Goal: Task Accomplishment & Management: Complete application form

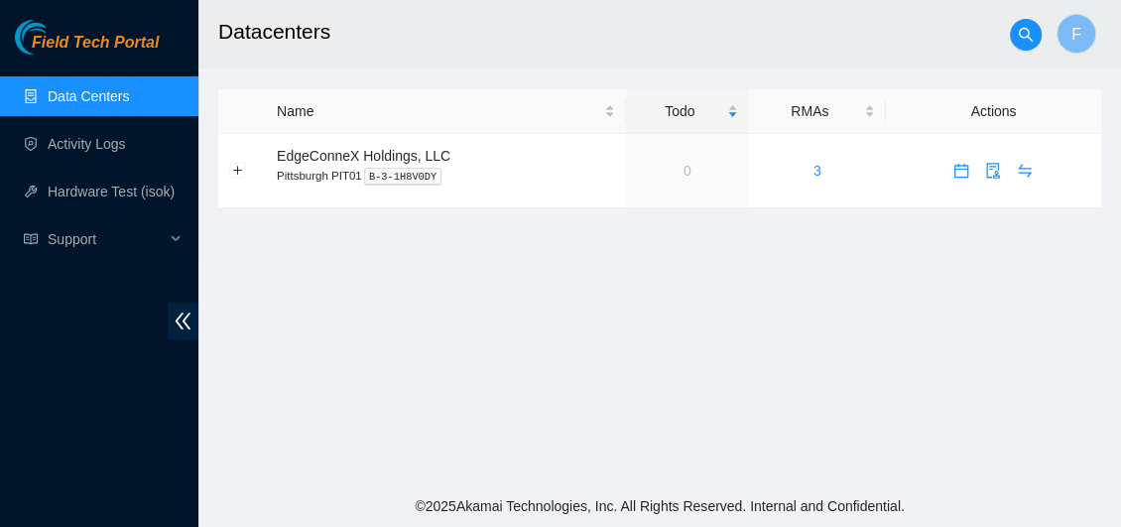
click at [95, 97] on link "Data Centers" at bounding box center [88, 96] width 81 height 16
click at [81, 100] on link "Data Centers" at bounding box center [88, 96] width 81 height 16
click at [48, 88] on link "Data Centers" at bounding box center [88, 96] width 81 height 16
click at [83, 148] on link "Activity Logs" at bounding box center [87, 144] width 78 height 16
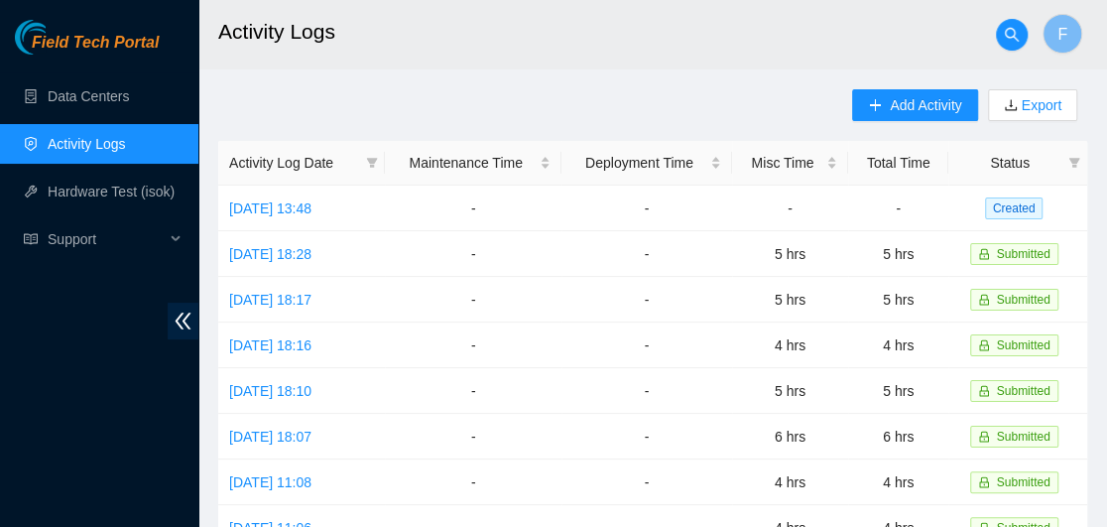
drag, startPoint x: 1020, startPoint y: 391, endPoint x: 549, endPoint y: 53, distance: 580.2
click at [549, 53] on h2 "Activity Logs" at bounding box center [591, 32] width 747 height 64
click at [912, 109] on span "Add Activity" at bounding box center [925, 105] width 71 height 22
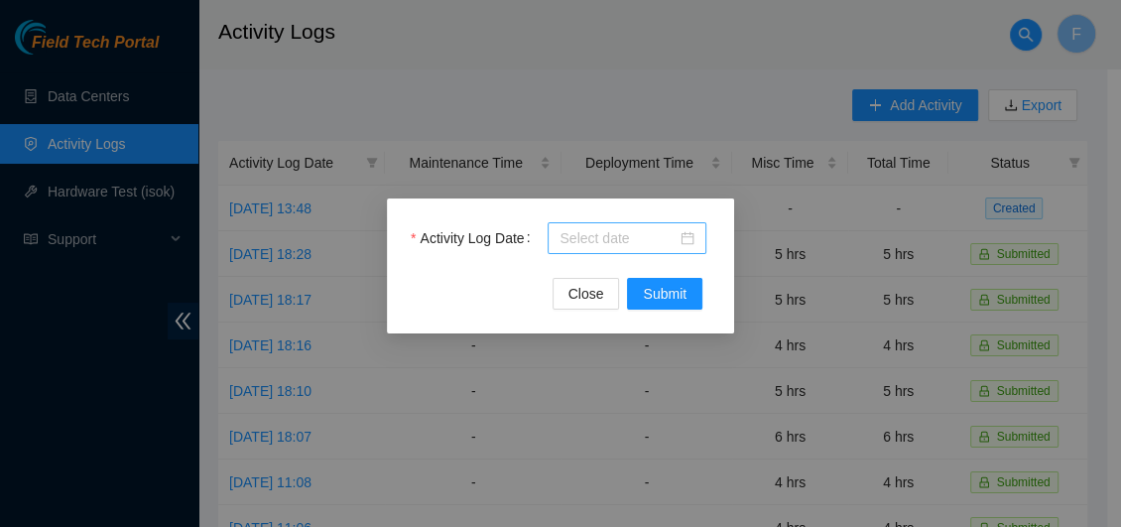
click at [683, 233] on div at bounding box center [627, 238] width 135 height 22
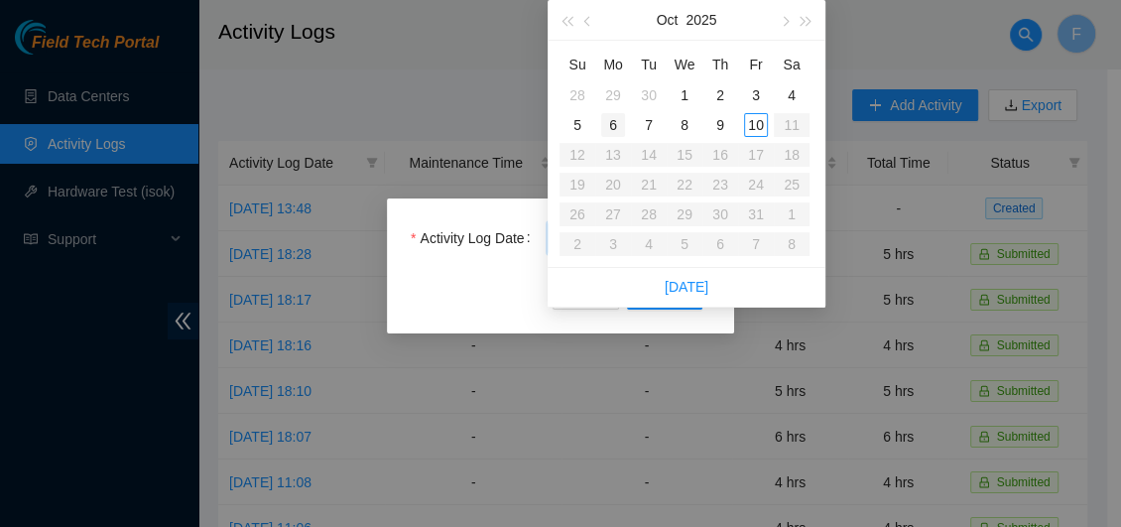
type input "2025-10-06"
click at [618, 128] on div "6" at bounding box center [613, 125] width 24 height 24
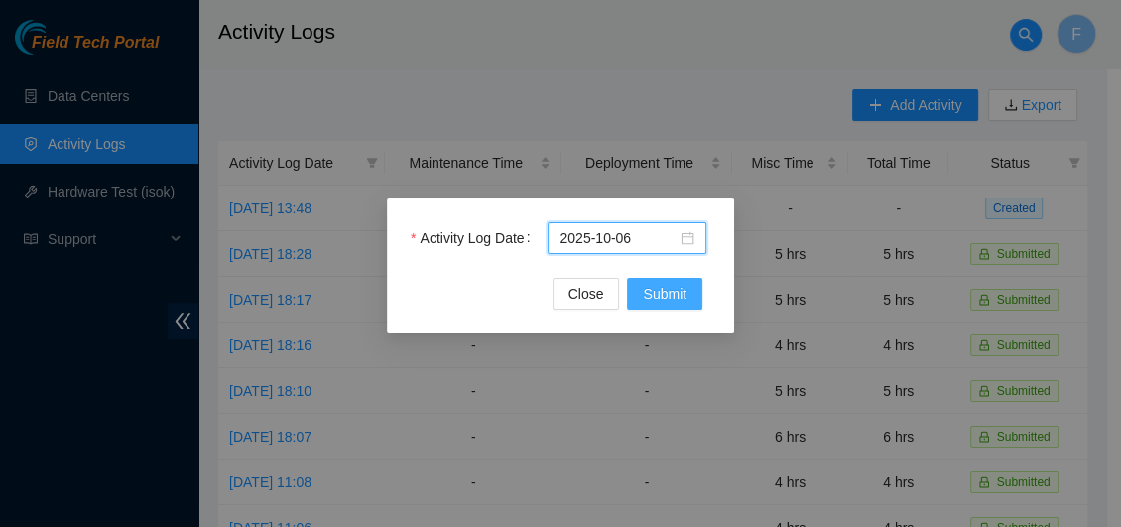
click at [675, 288] on span "Submit" at bounding box center [665, 294] width 44 height 22
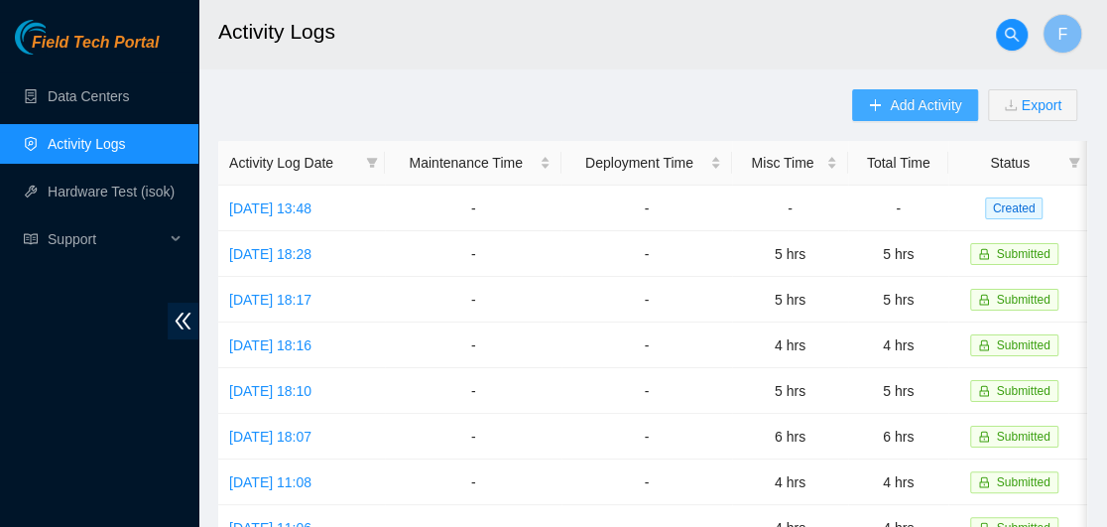
click at [907, 100] on span "Add Activity" at bounding box center [925, 105] width 71 height 22
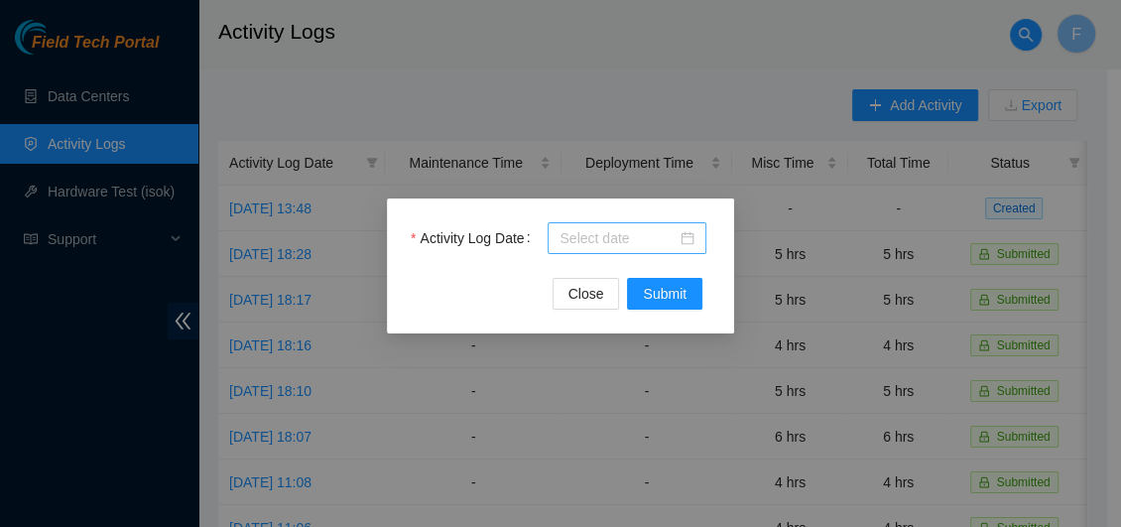
click at [693, 242] on div at bounding box center [627, 238] width 135 height 22
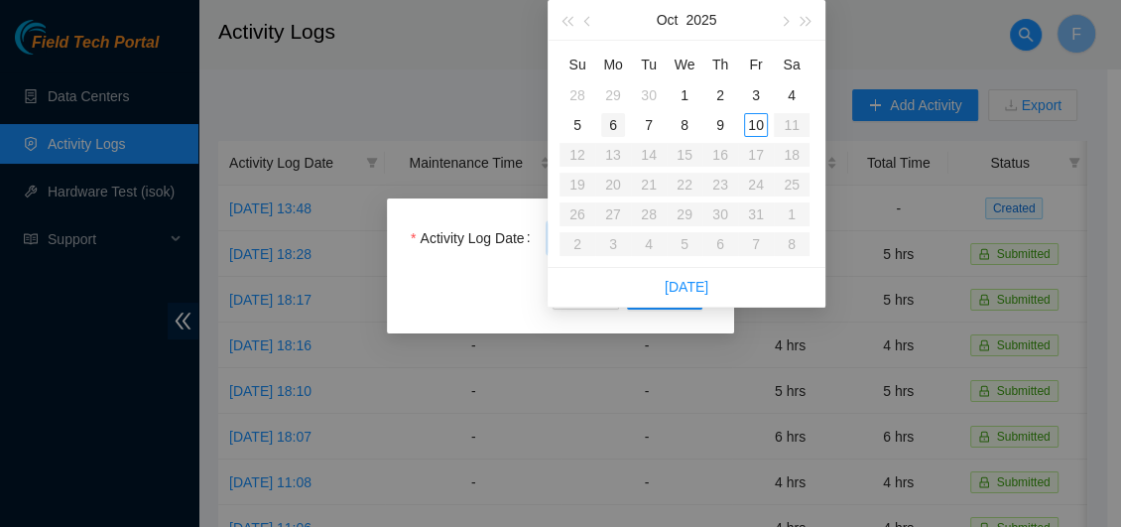
type input "2025-10-06"
click at [614, 126] on div "6" at bounding box center [613, 125] width 24 height 24
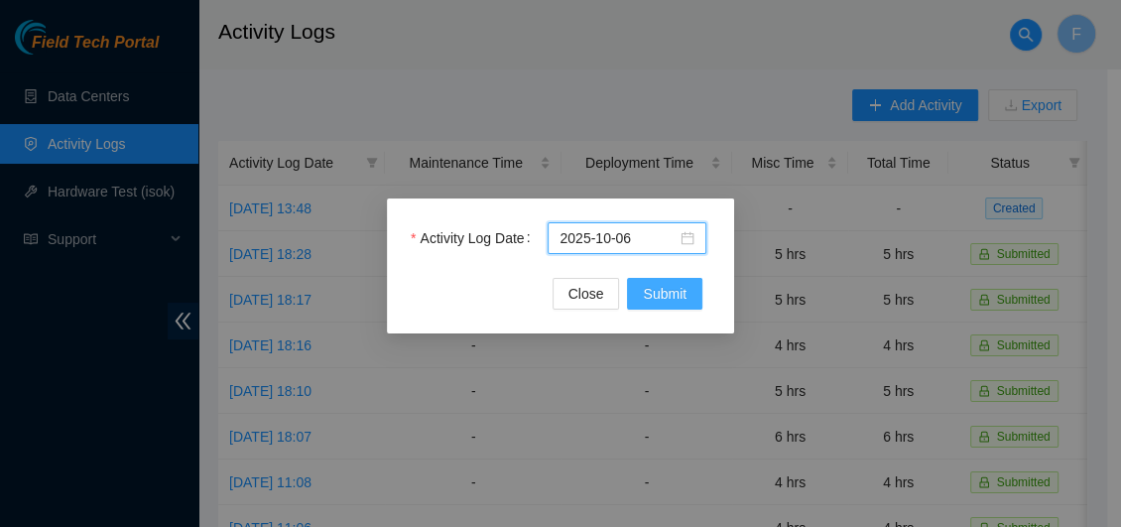
click at [661, 292] on span "Submit" at bounding box center [665, 294] width 44 height 22
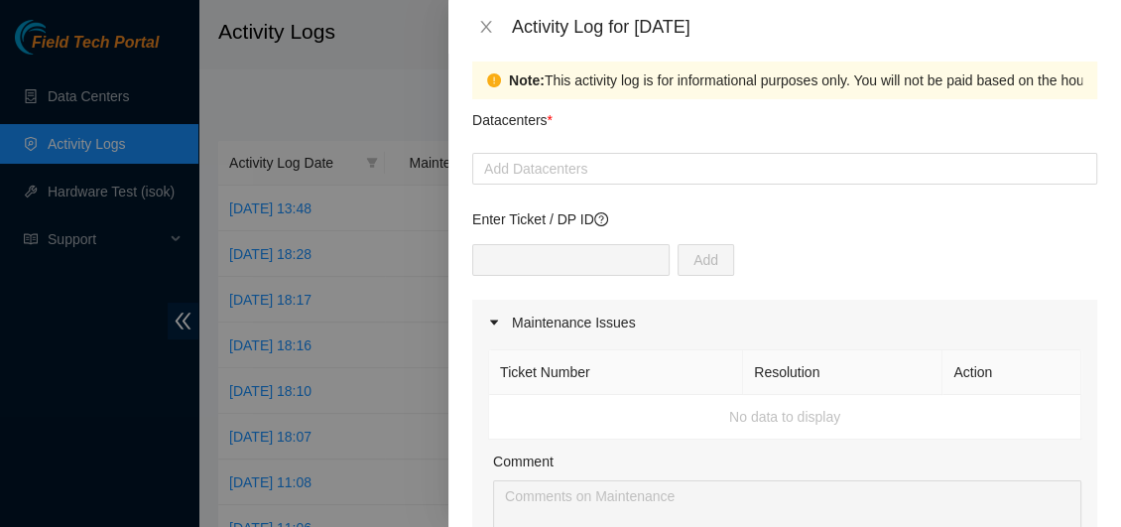
scroll to position [19, 0]
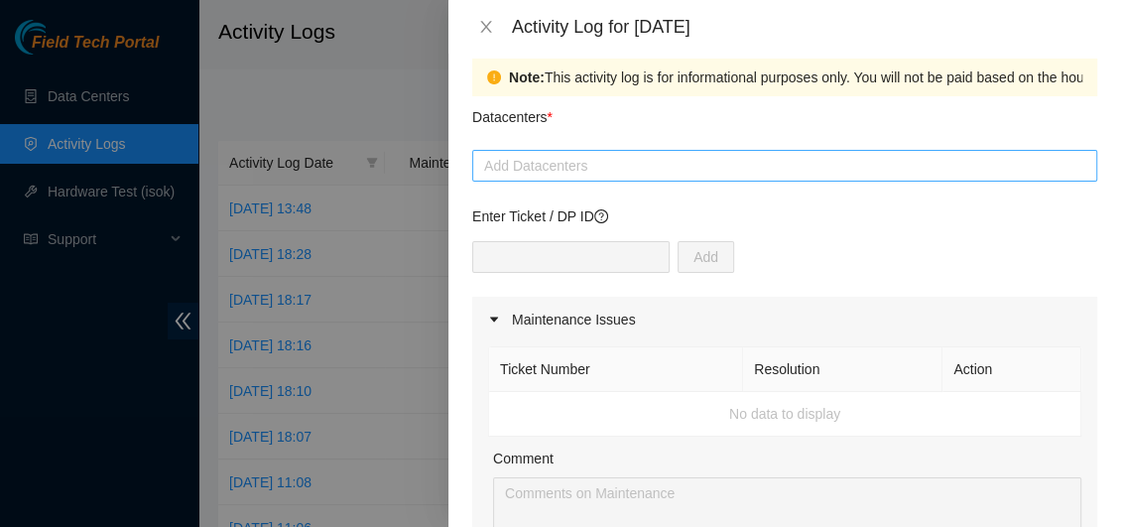
click at [906, 167] on div at bounding box center [784, 166] width 615 height 24
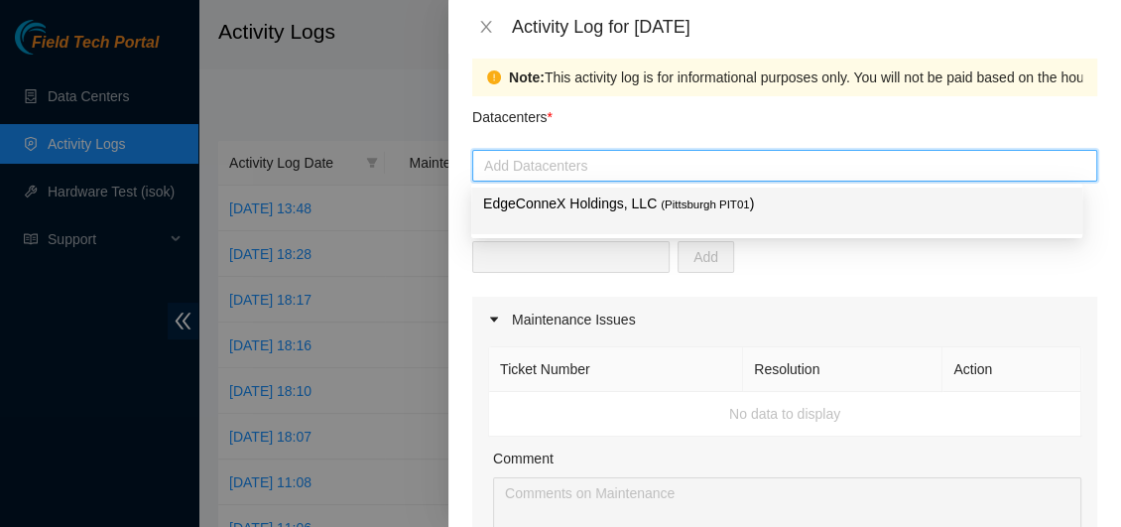
click at [765, 205] on p "EdgeConneX Holdings, LLC ( Pittsburgh PIT01 )" at bounding box center [776, 203] width 587 height 23
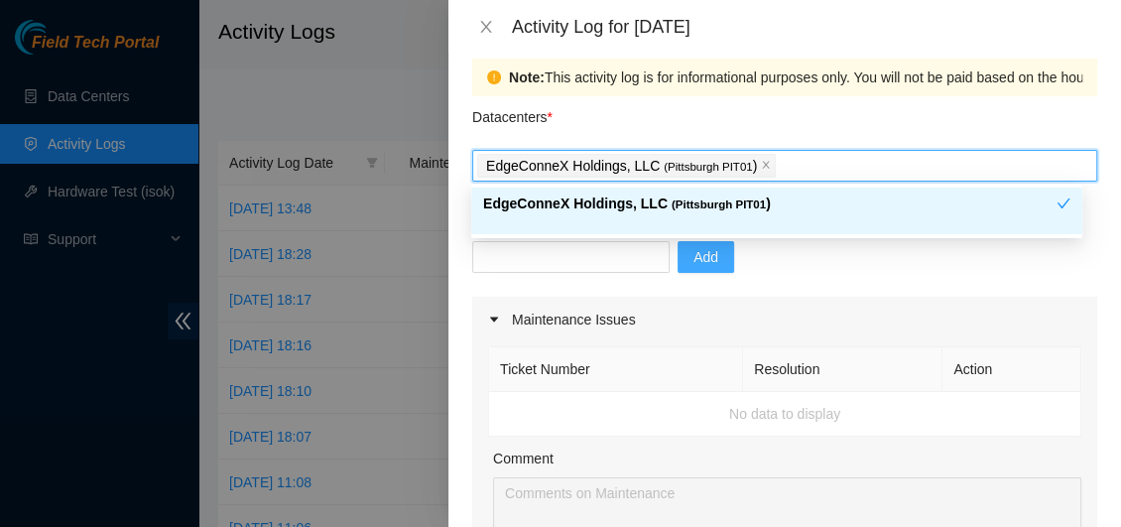
click at [705, 256] on button "Add" at bounding box center [706, 257] width 57 height 32
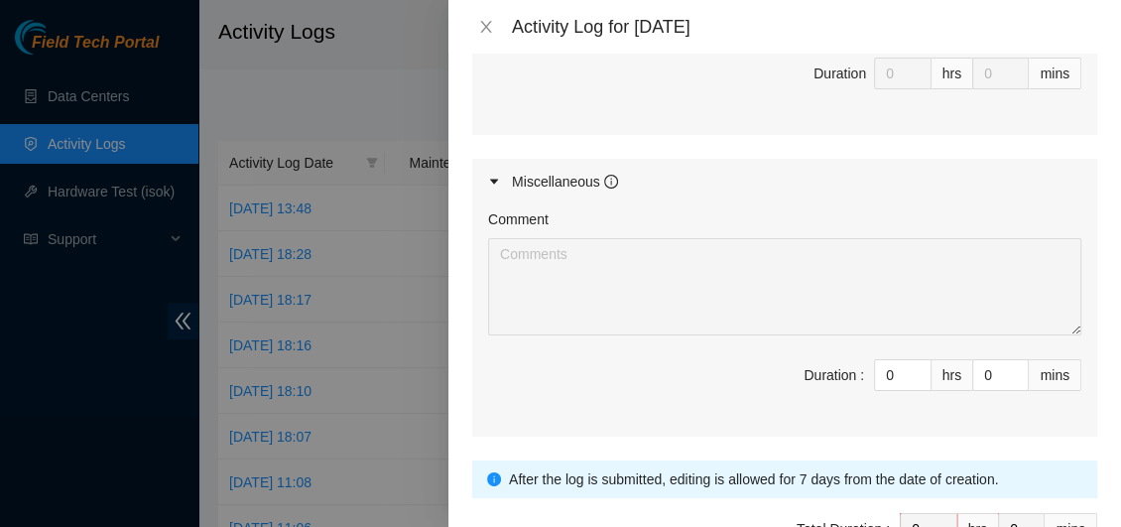
scroll to position [963, 0]
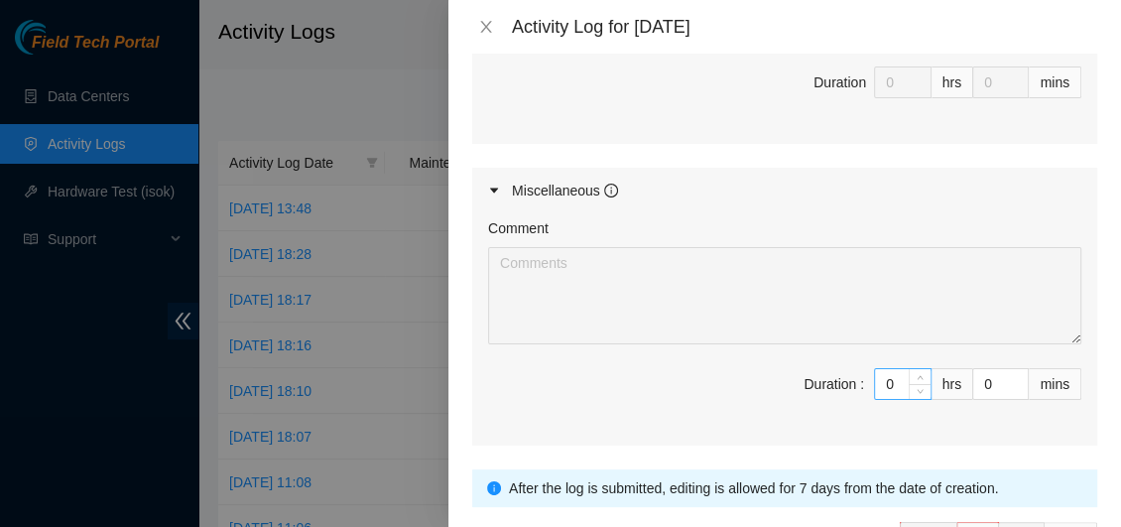
click at [890, 369] on input "0" at bounding box center [903, 384] width 56 height 30
click at [880, 379] on input "0" at bounding box center [903, 384] width 56 height 30
type input "3"
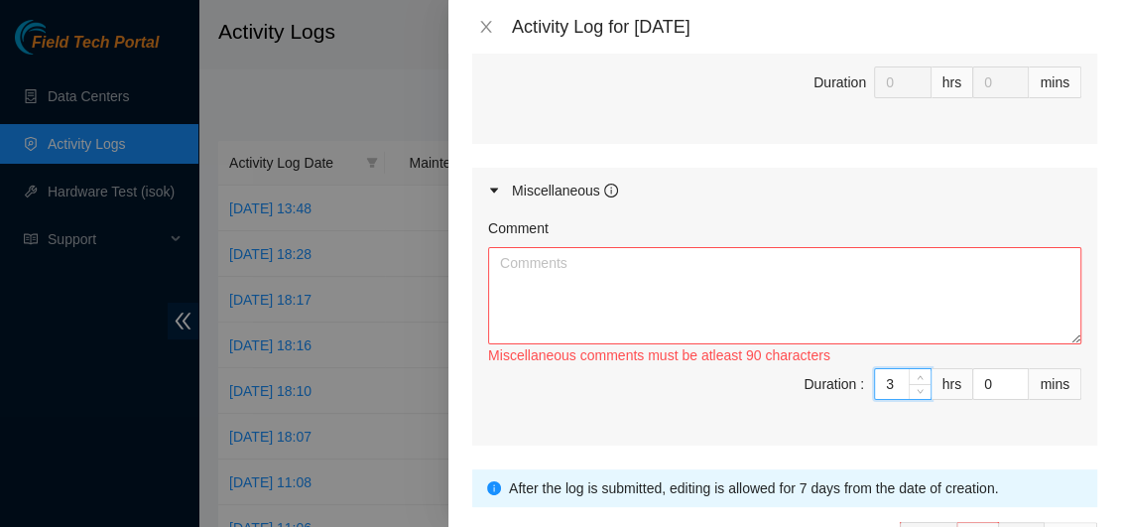
type input "3"
click at [539, 271] on textarea "Comment" at bounding box center [784, 295] width 593 height 97
click at [500, 260] on textarea "Normalized" at bounding box center [784, 295] width 593 height 97
click at [680, 265] on textarea "Removed and normalized" at bounding box center [784, 295] width 593 height 97
click at [498, 258] on textarea "Removed and normalized" at bounding box center [784, 295] width 593 height 97
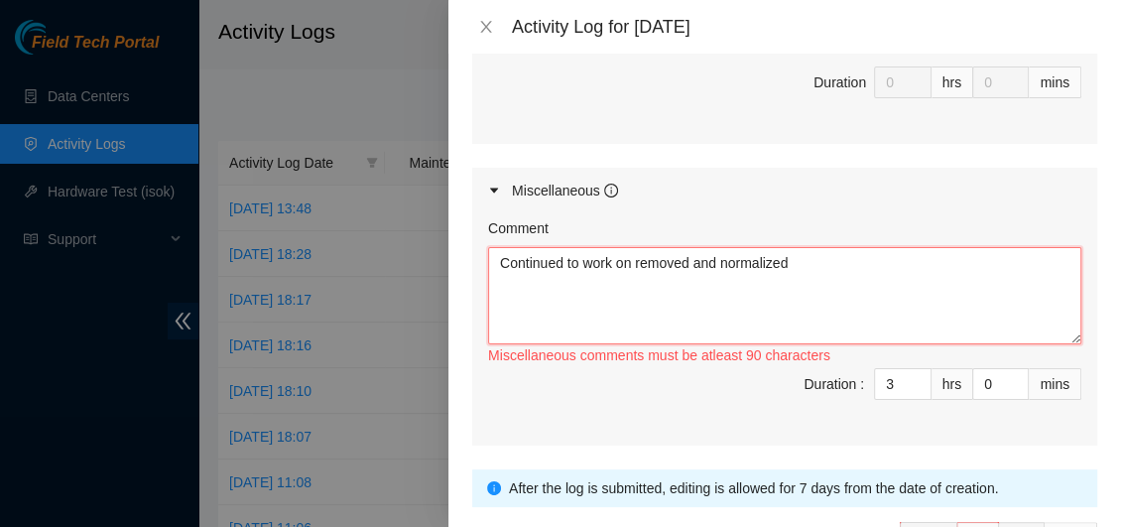
click at [797, 264] on textarea "Continued to work on removed and normalized" at bounding box center [784, 295] width 593 height 97
click at [973, 263] on textarea "Continued to work on removed and normalized fibers and DAC cables for theracks" at bounding box center [784, 295] width 593 height 97
click at [1019, 264] on textarea "Continued to work on removed and normalized fibers and DAC cables for the racks" at bounding box center [784, 295] width 593 height 97
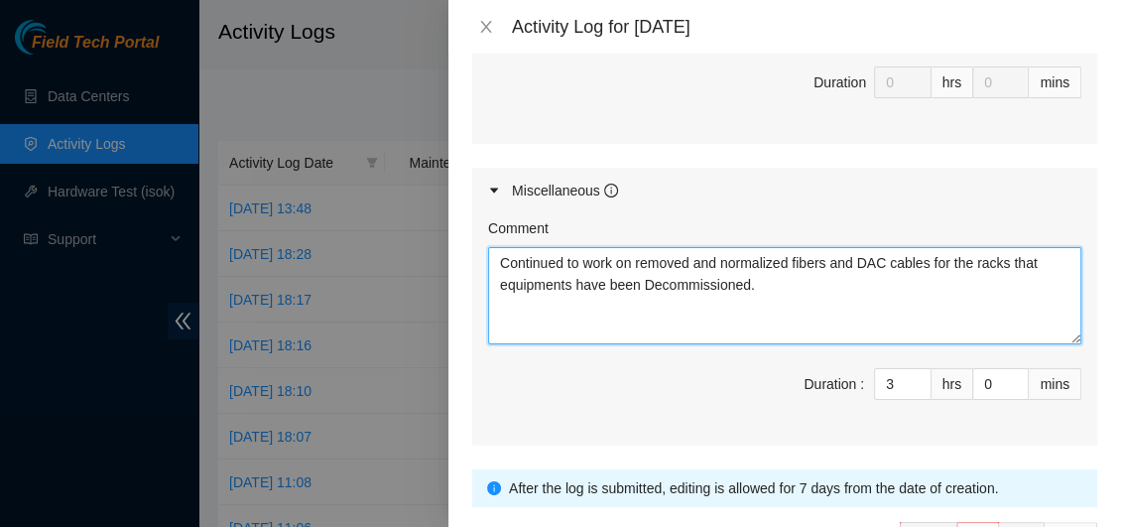
paste textarea ""Continued working on removing and normalizing fibers and DAC cables for the ra…"
type textarea ""Continued working on removing and normalizing fibers and DAC cables for the ra…"
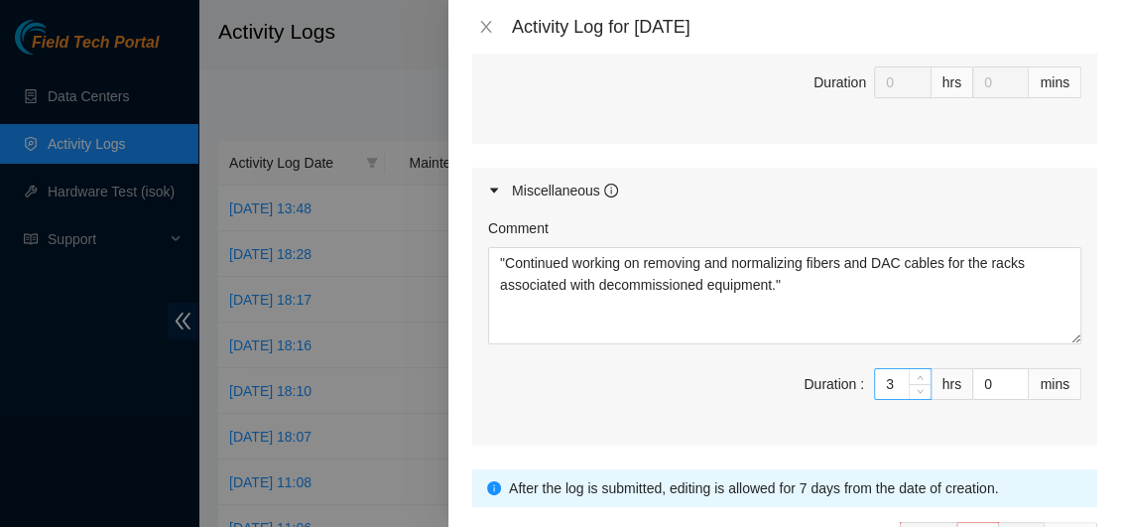
click at [884, 383] on input "3" at bounding box center [903, 384] width 56 height 30
type input "0"
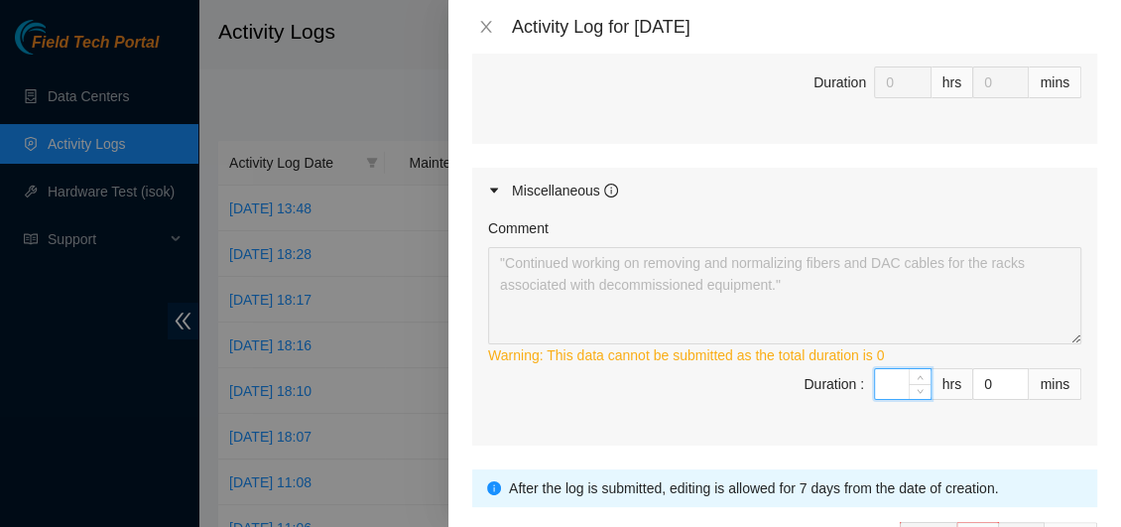
type input "4"
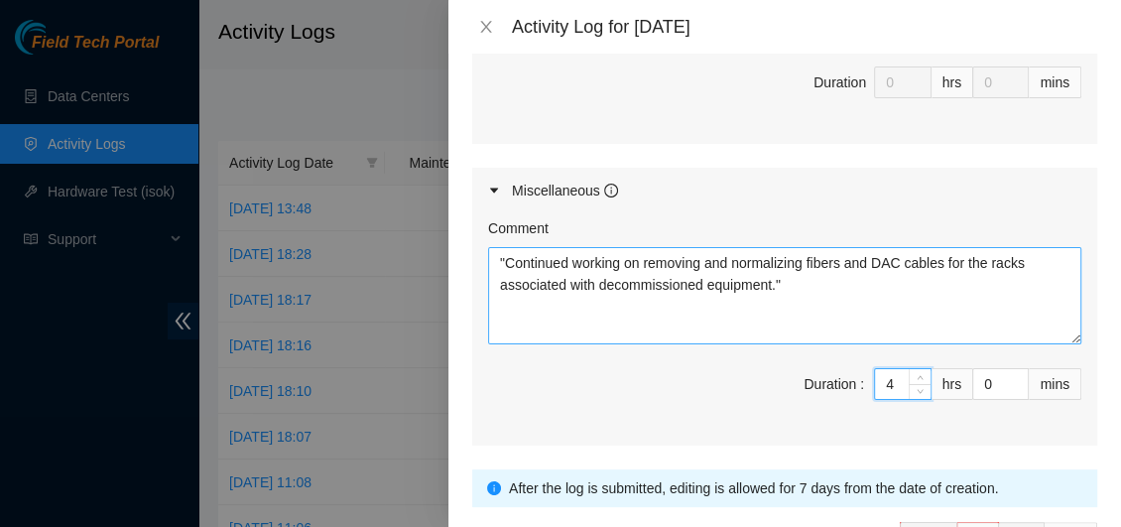
type input "4"
click at [507, 261] on textarea ""Continued working on removing and normalizing fibers and DAC cables for the ra…" at bounding box center [784, 295] width 593 height 97
click at [789, 279] on textarea "Continued working on removing and normalizing fibers and DAC cables for the rac…" at bounding box center [784, 295] width 593 height 97
type textarea "Continued working on removing and normalizing fibers and DAC cables for the rac…"
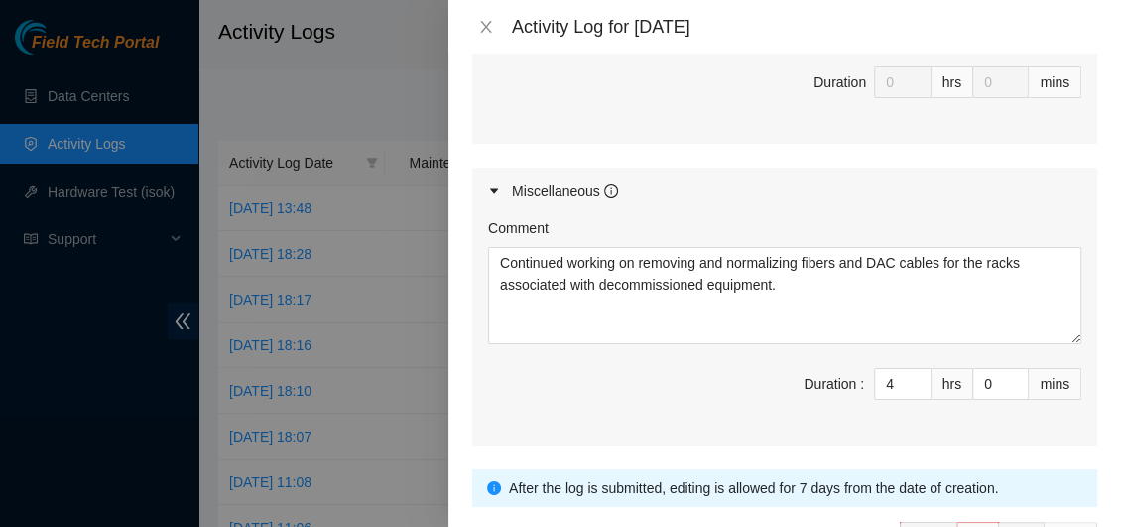
scroll to position [1093, 0]
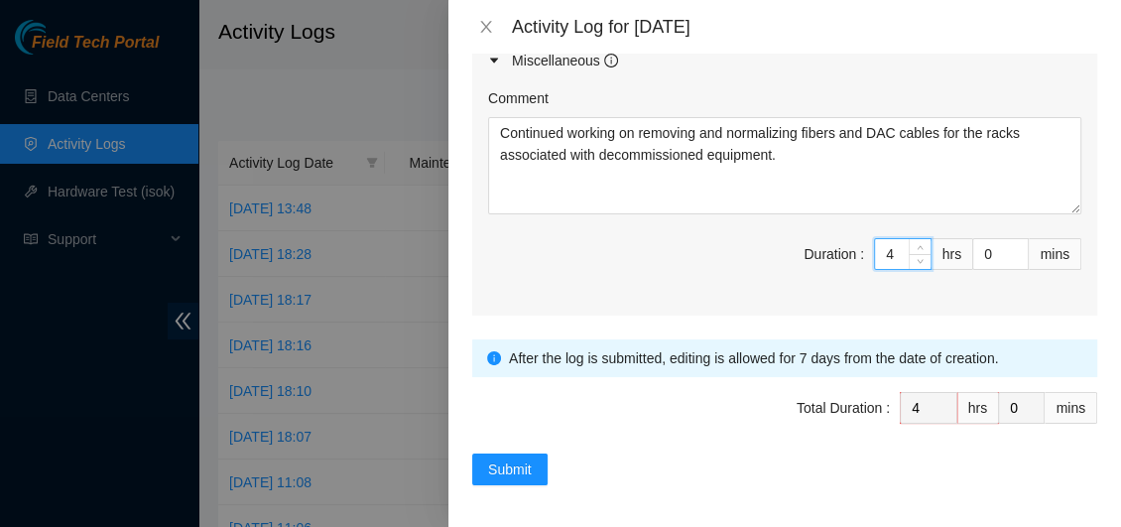
click at [883, 255] on input "4" at bounding box center [903, 254] width 56 height 30
click at [519, 458] on span "Submit" at bounding box center [510, 469] width 44 height 22
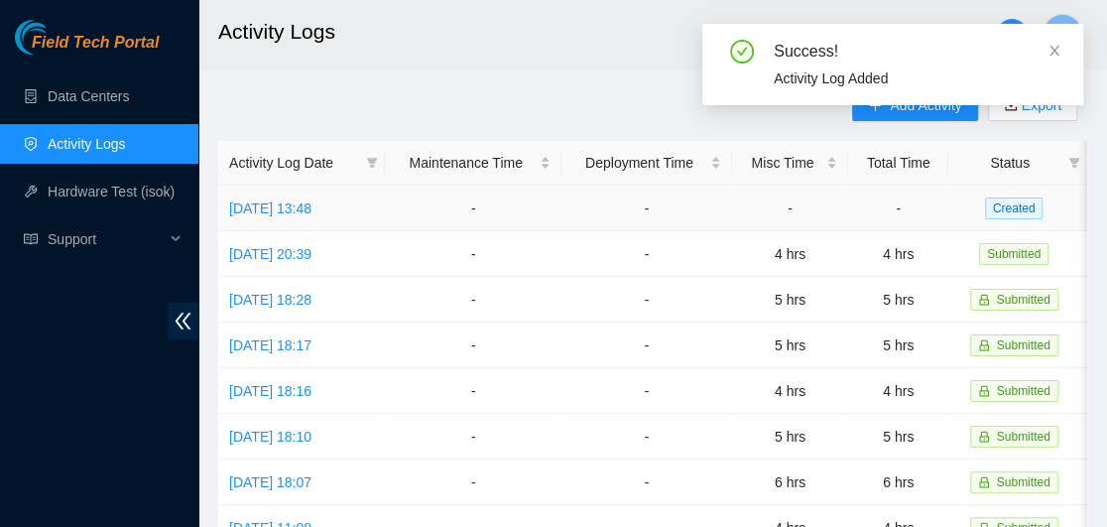
click at [1016, 207] on span "Created" at bounding box center [1014, 208] width 59 height 22
click at [312, 204] on link "Tue, 07 Oct 2025 13:48" at bounding box center [270, 208] width 82 height 16
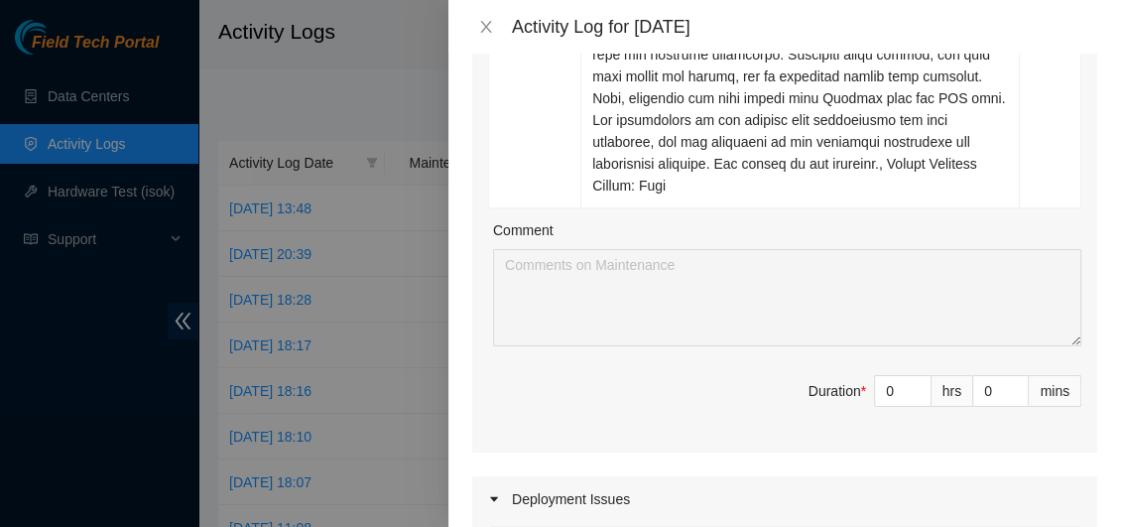
scroll to position [725, 0]
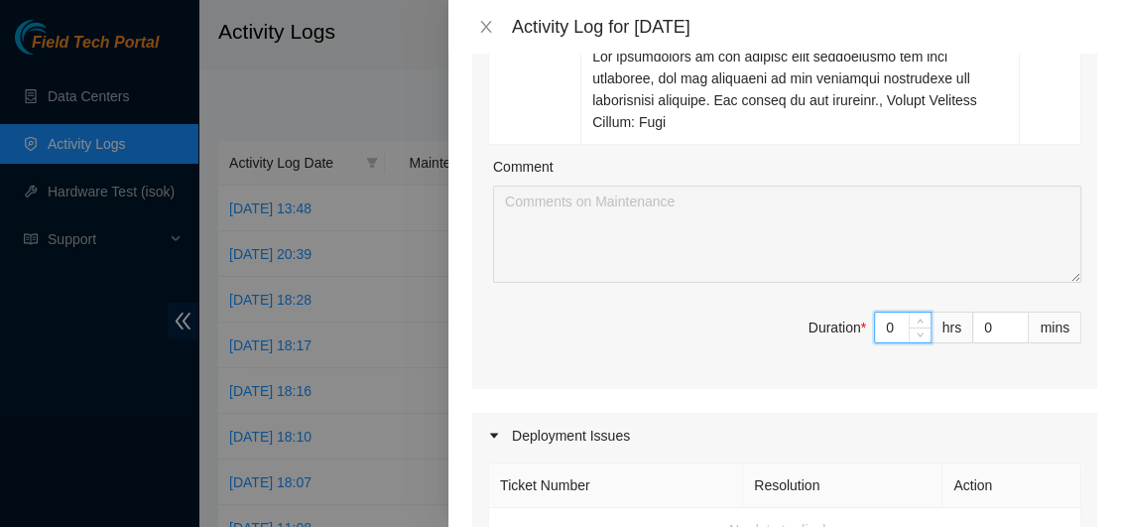
click at [878, 325] on input "0" at bounding box center [903, 328] width 56 height 30
type input "6"
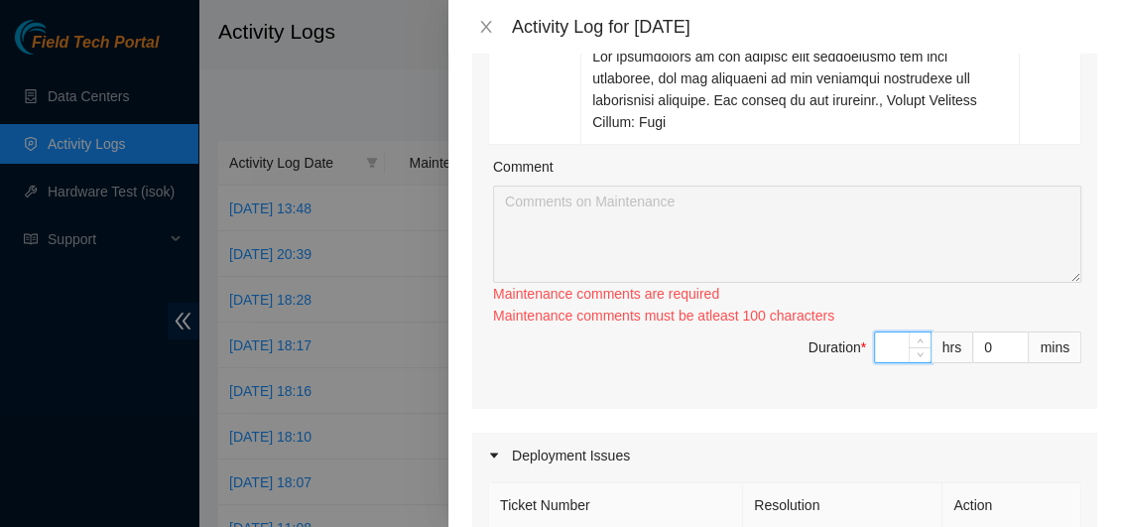
type input "0"
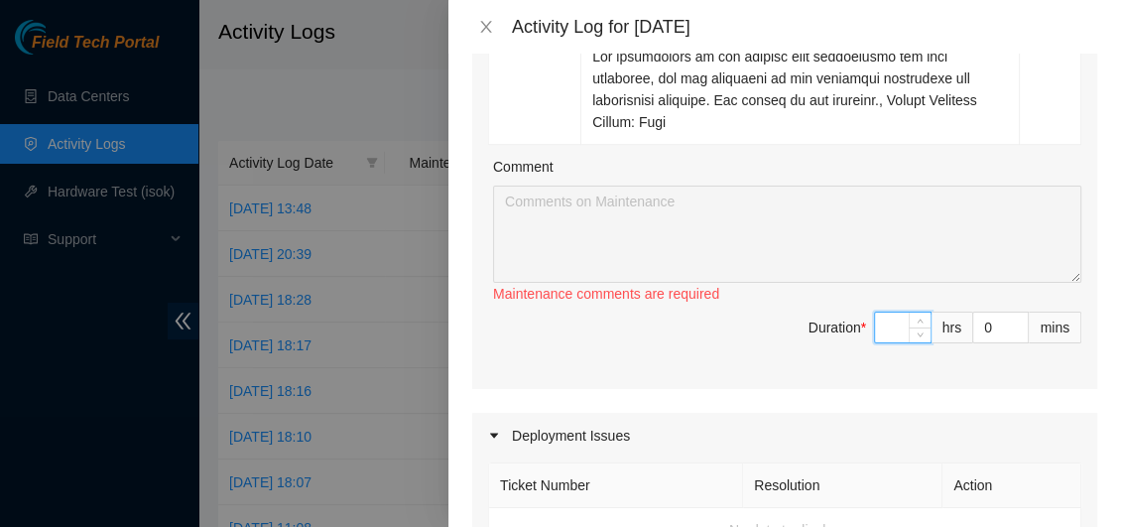
type input "5"
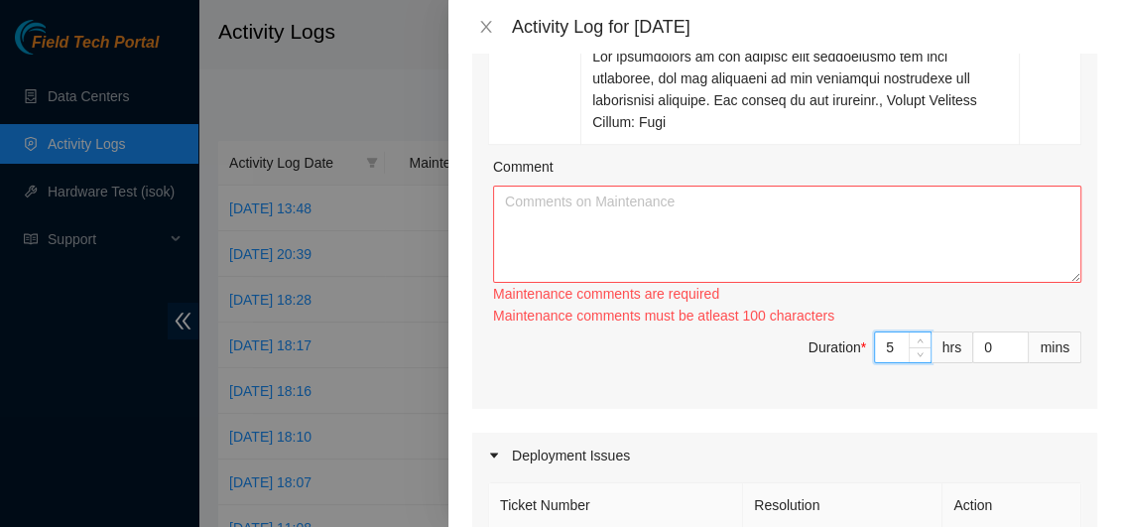
type input "5"
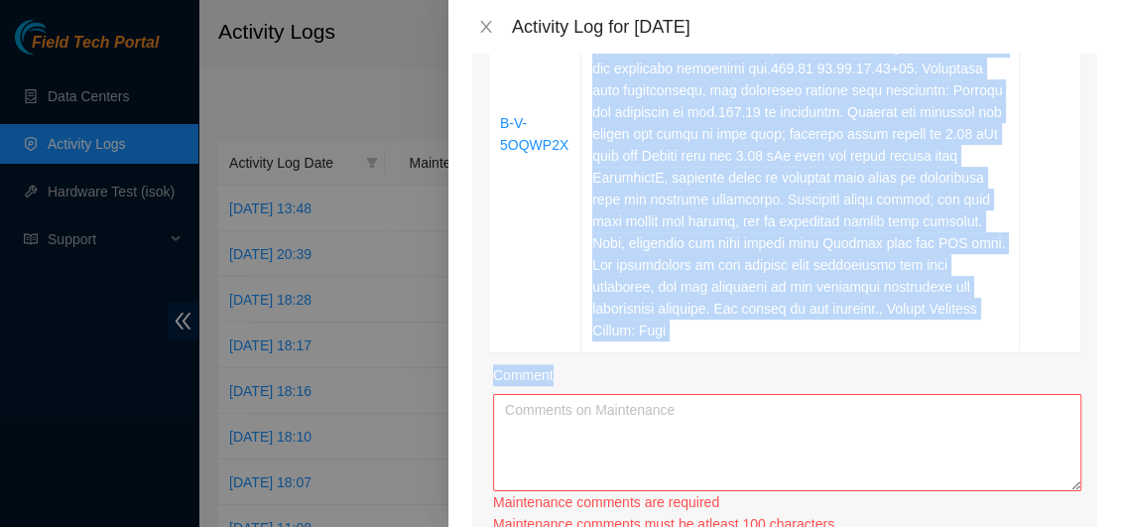
scroll to position [521, 0]
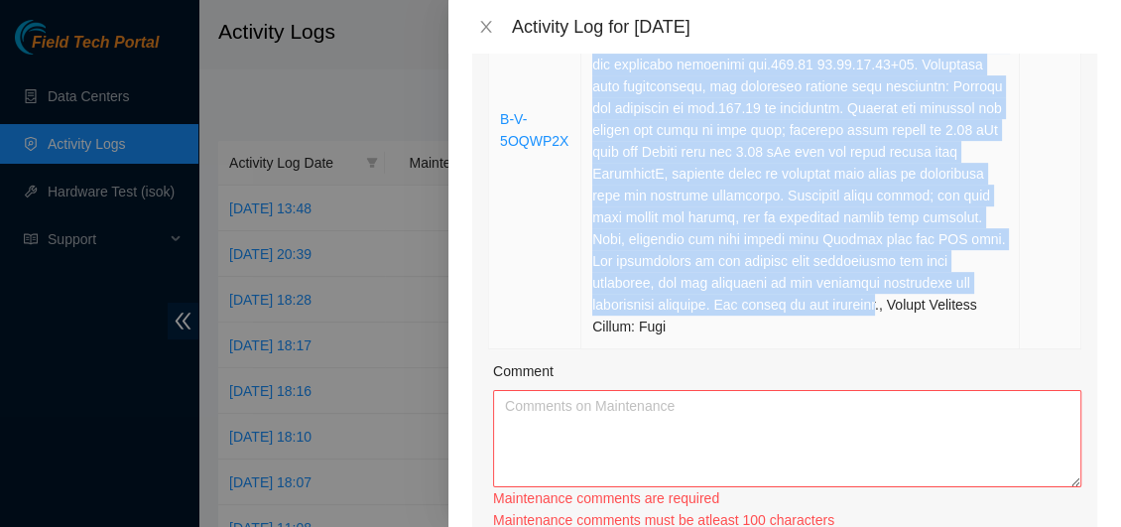
drag, startPoint x: 660, startPoint y: 142, endPoint x: 638, endPoint y: 319, distance: 178.9
click at [638, 319] on td at bounding box center [800, 131] width 439 height 438
copy td "Reseated components, Identified Faulty disk, Other, Comment: After reviewing th…"
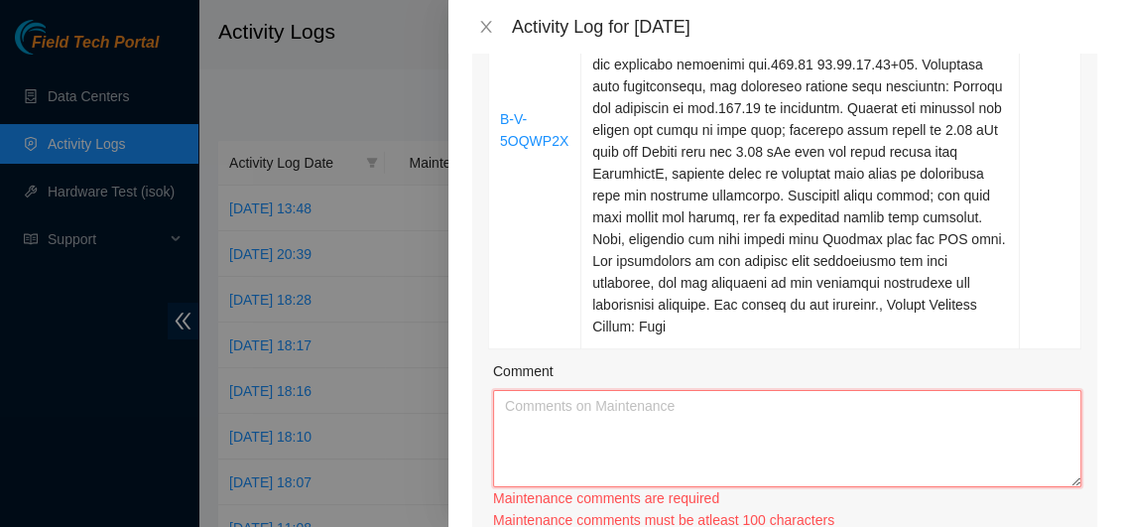
click at [543, 416] on textarea "Comment" at bounding box center [787, 438] width 588 height 97
paste textarea "Reseated components, Identified Faulty disk, Other, Comment: After reviewing th…"
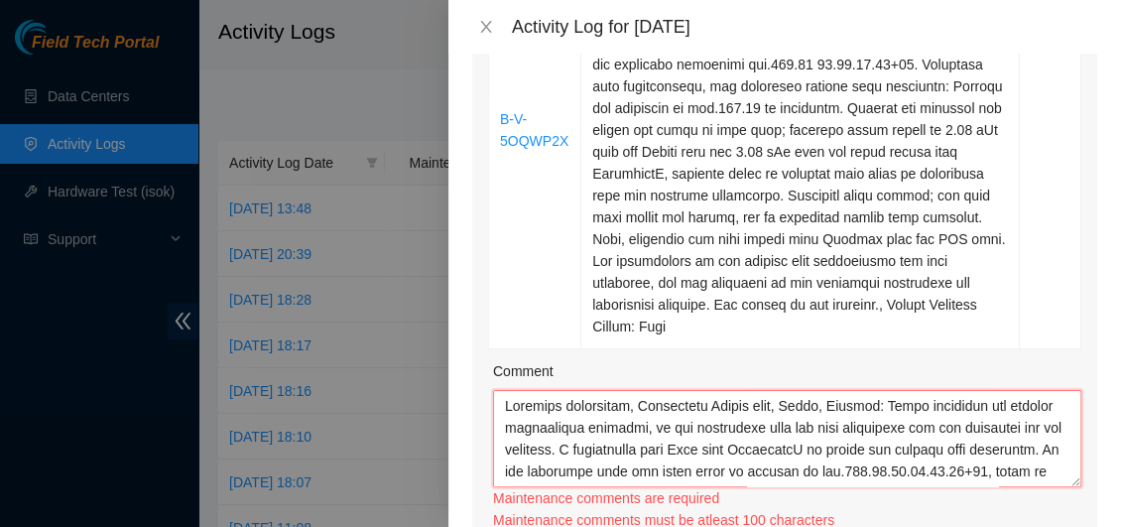
scroll to position [212, 0]
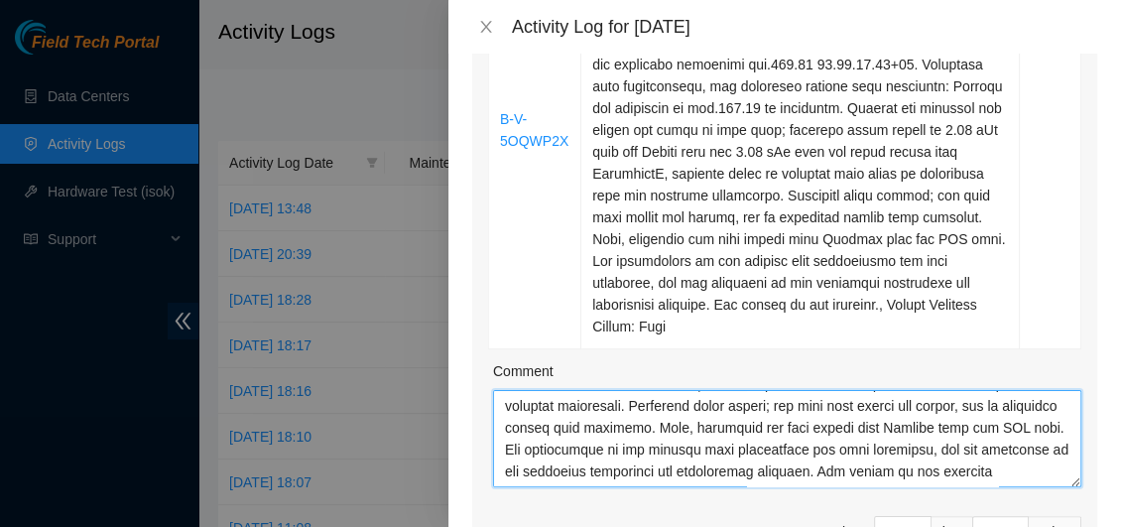
type textarea "Reseated components, Identified Faulty disk, Other, Comment: After reviewing th…"
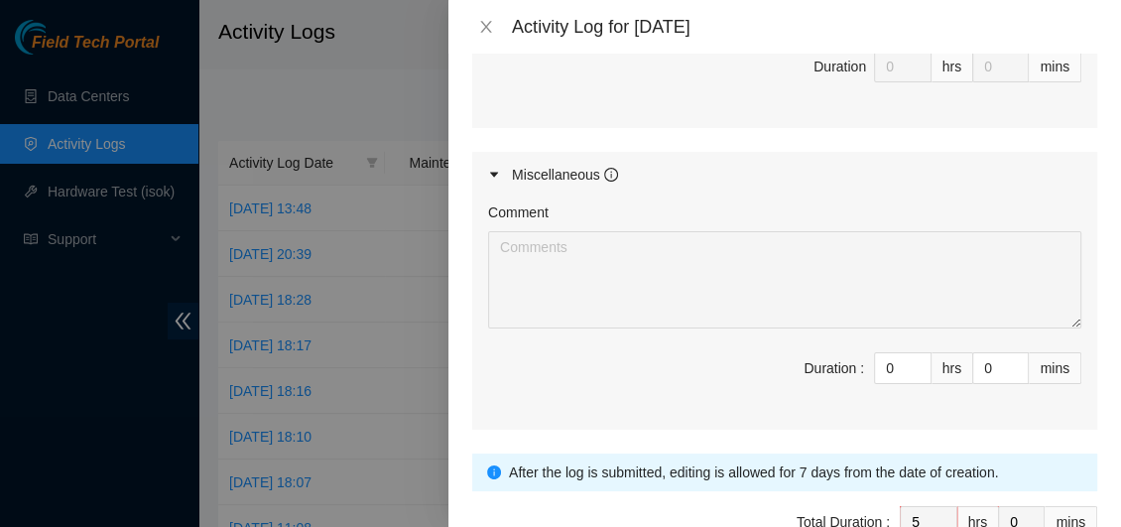
scroll to position [1507, 0]
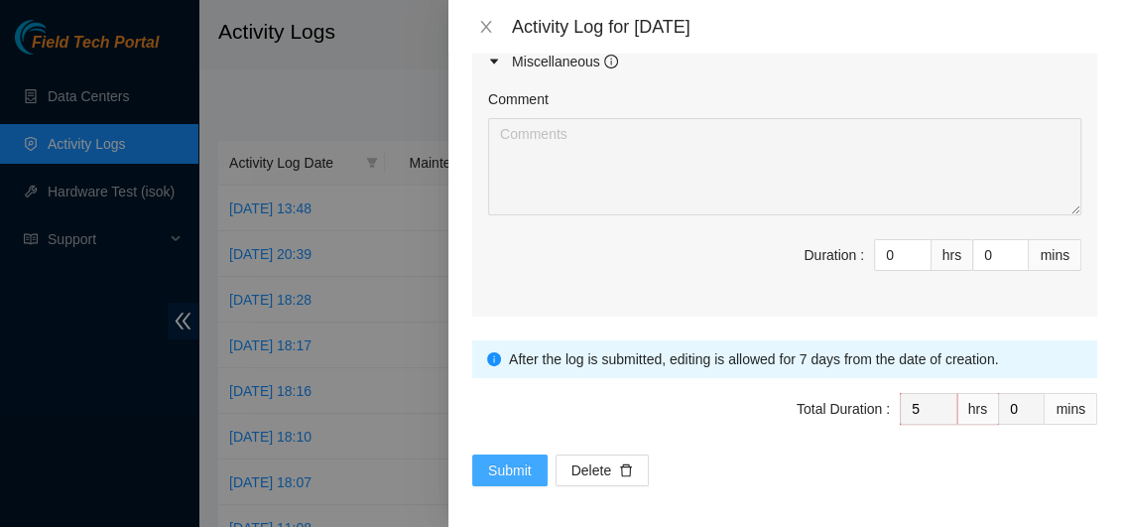
click at [521, 462] on span "Submit" at bounding box center [510, 470] width 44 height 22
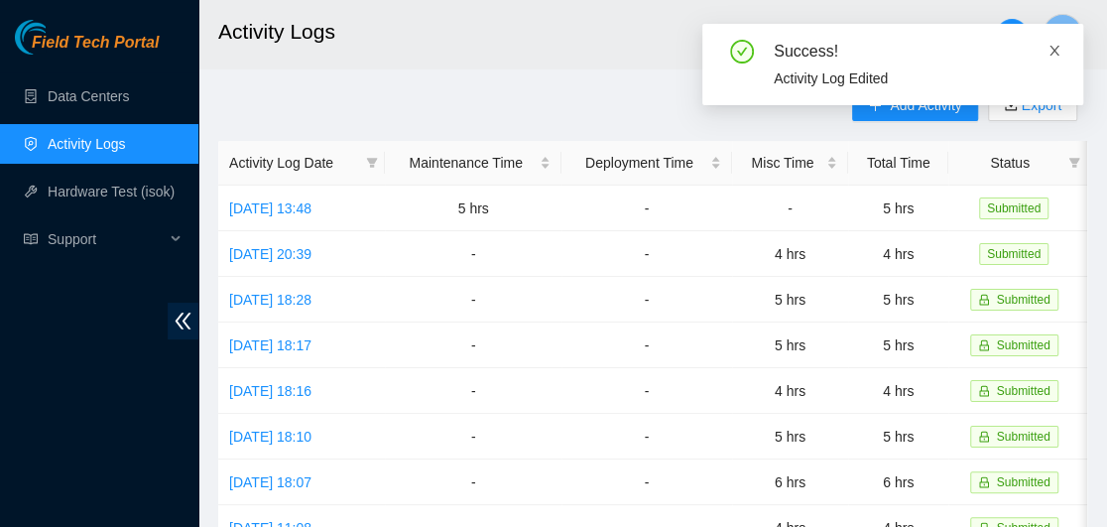
click at [1054, 51] on icon "close" at bounding box center [1055, 51] width 10 height 10
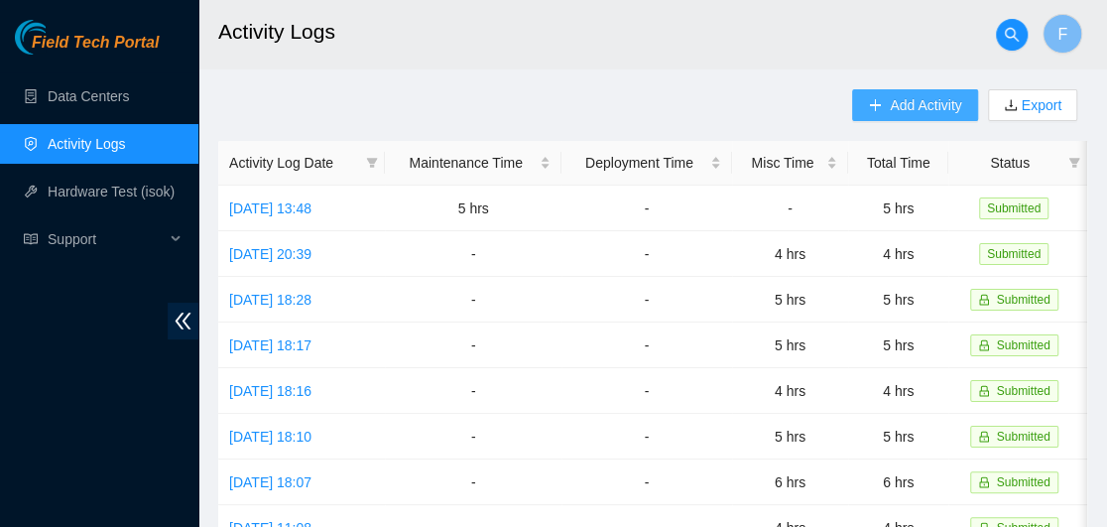
click at [916, 105] on span "Add Activity" at bounding box center [925, 105] width 71 height 22
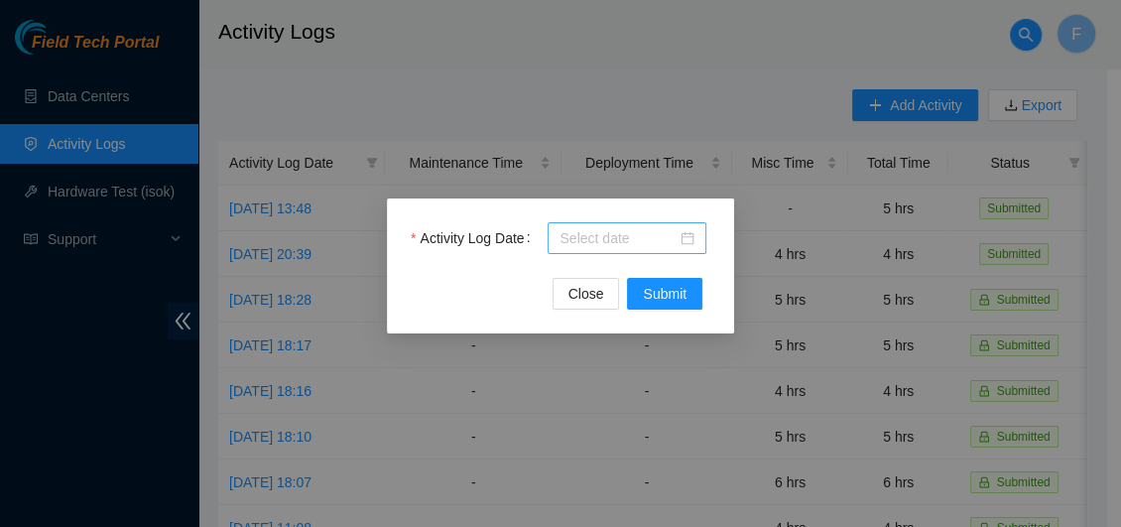
click at [686, 240] on div at bounding box center [627, 238] width 135 height 22
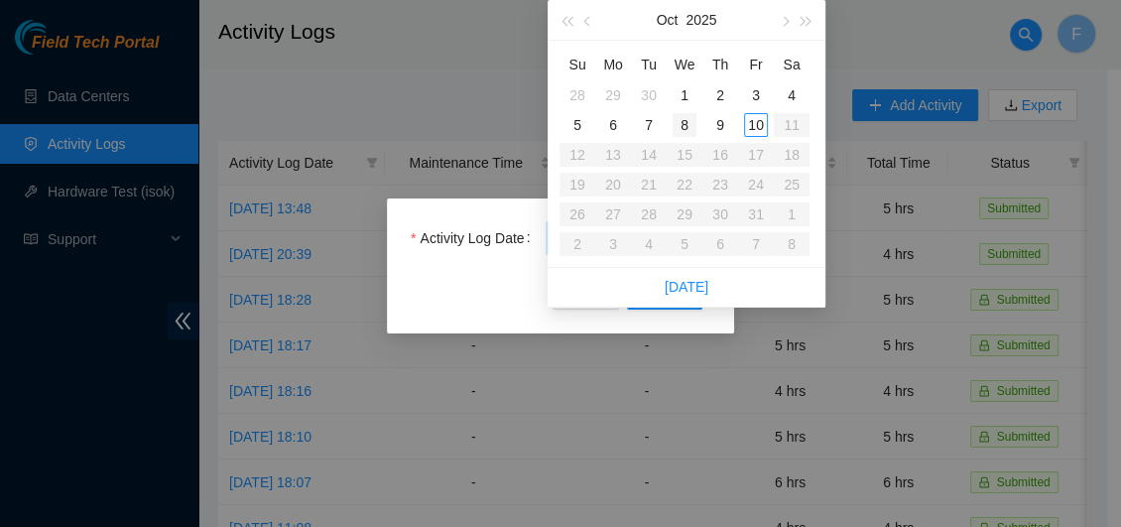
type input "2025-10-08"
click at [680, 120] on div "8" at bounding box center [685, 125] width 24 height 24
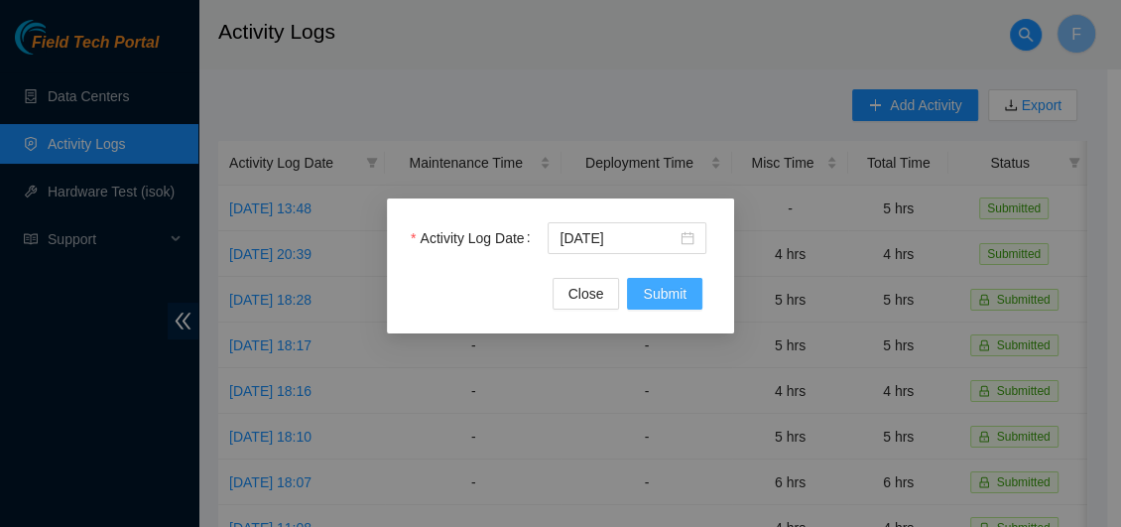
click at [662, 295] on span "Submit" at bounding box center [665, 294] width 44 height 22
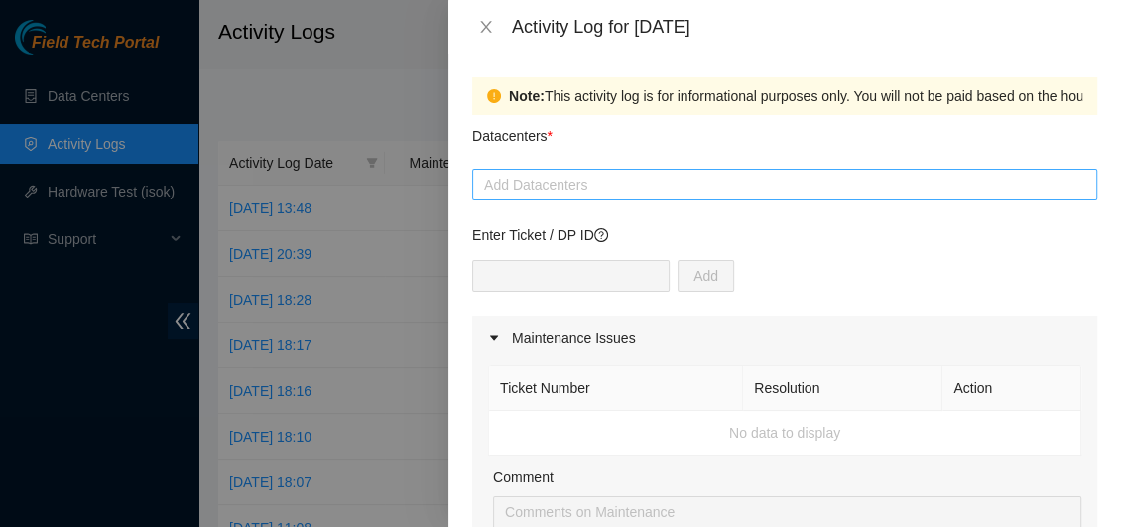
click at [573, 183] on div at bounding box center [784, 185] width 615 height 24
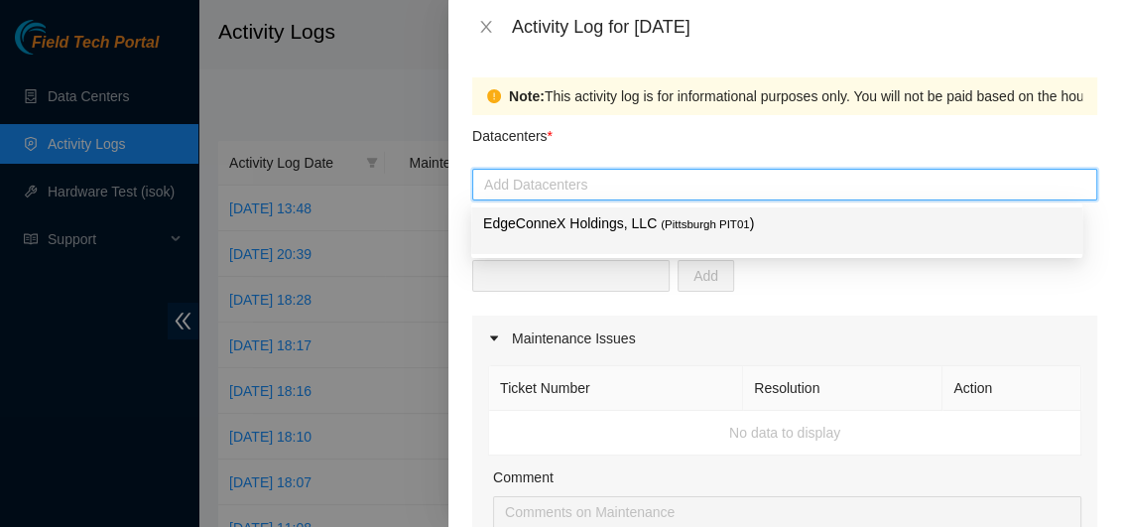
click at [570, 227] on p "EdgeConneX Holdings, LLC ( Pittsburgh PIT01 )" at bounding box center [776, 223] width 587 height 23
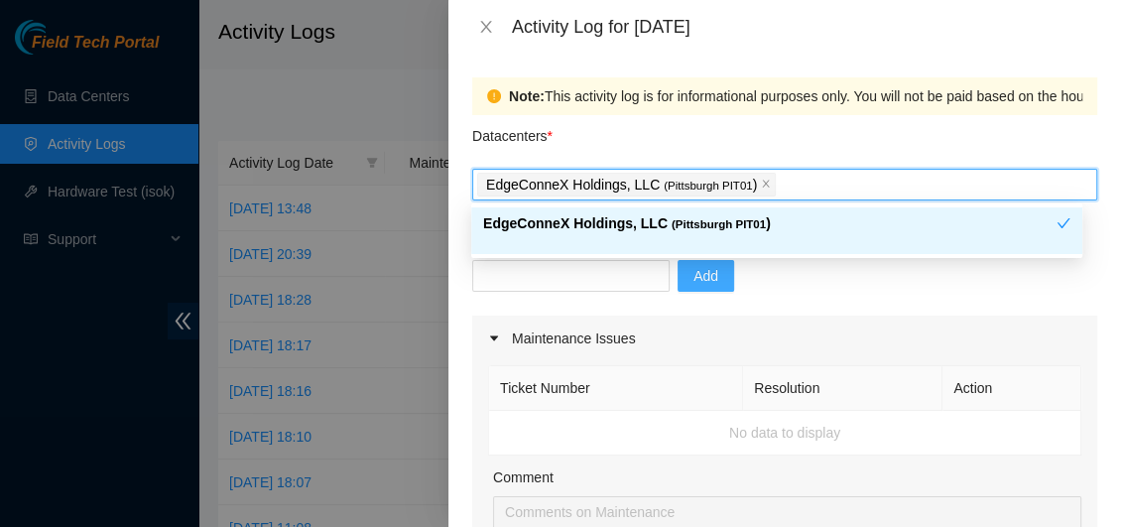
click at [694, 280] on span "Add" at bounding box center [706, 276] width 25 height 22
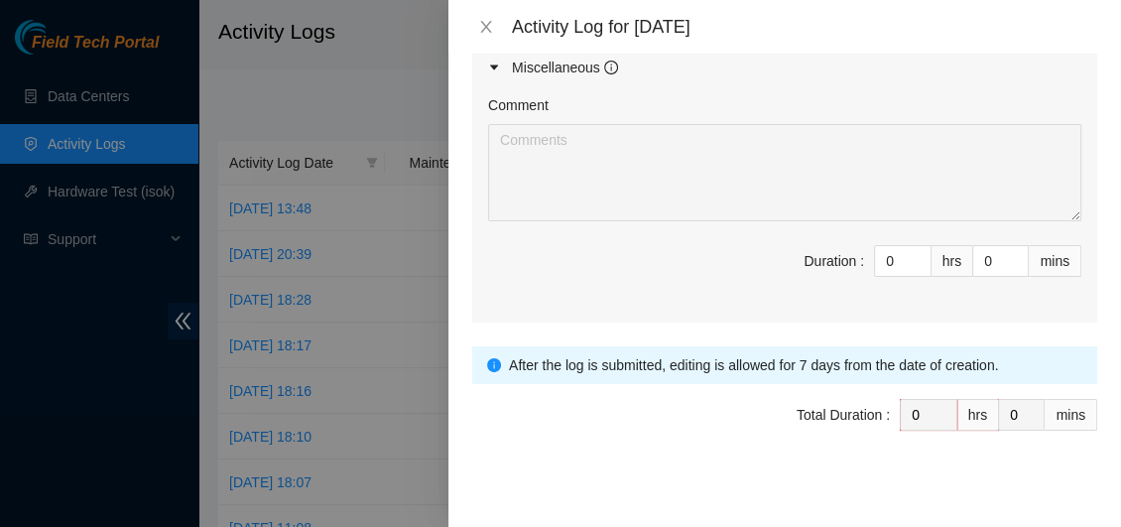
scroll to position [1093, 0]
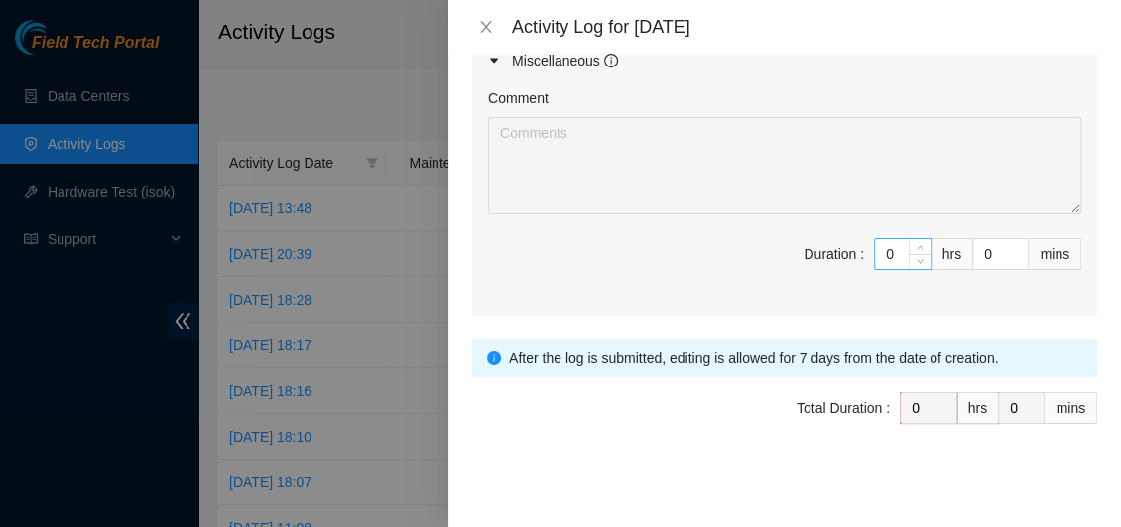
click at [884, 251] on input "0" at bounding box center [903, 254] width 56 height 30
type input "6"
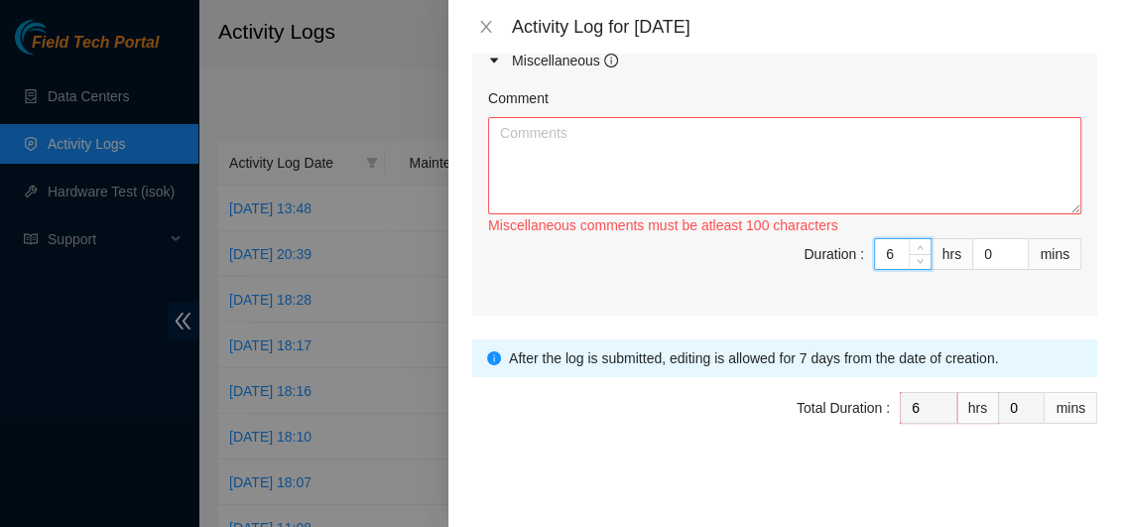
type input "0"
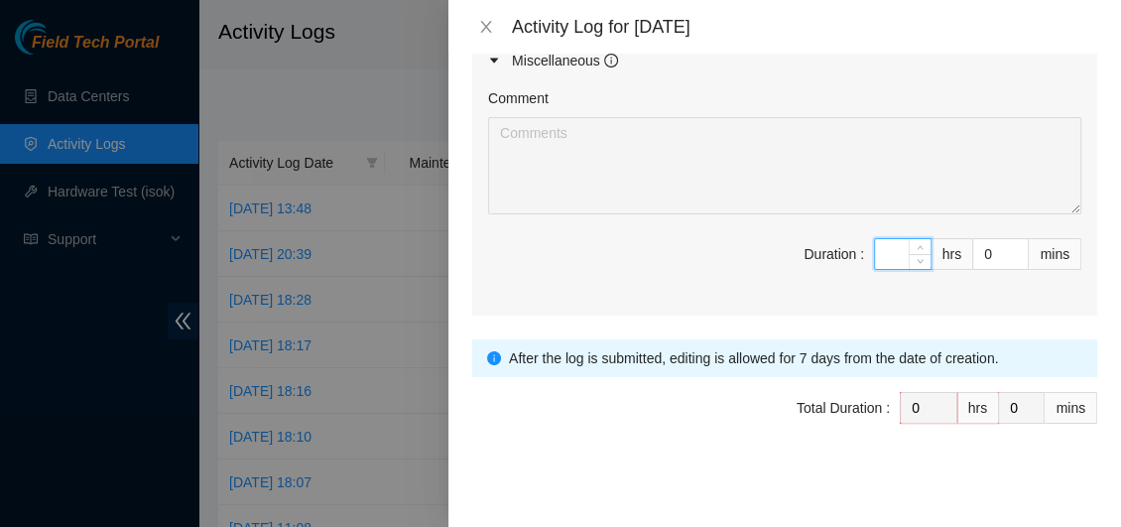
type input "4"
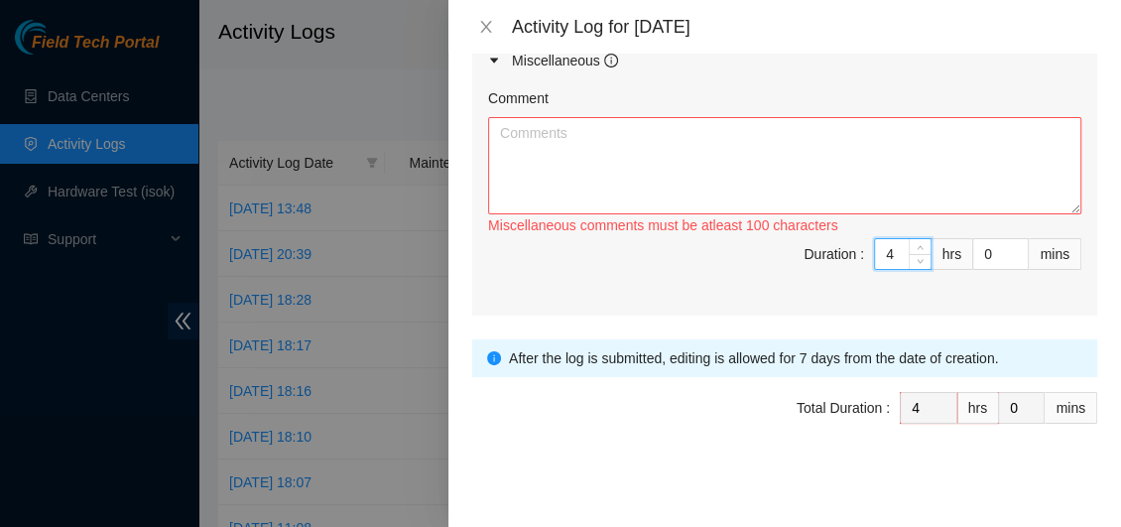
type input "0"
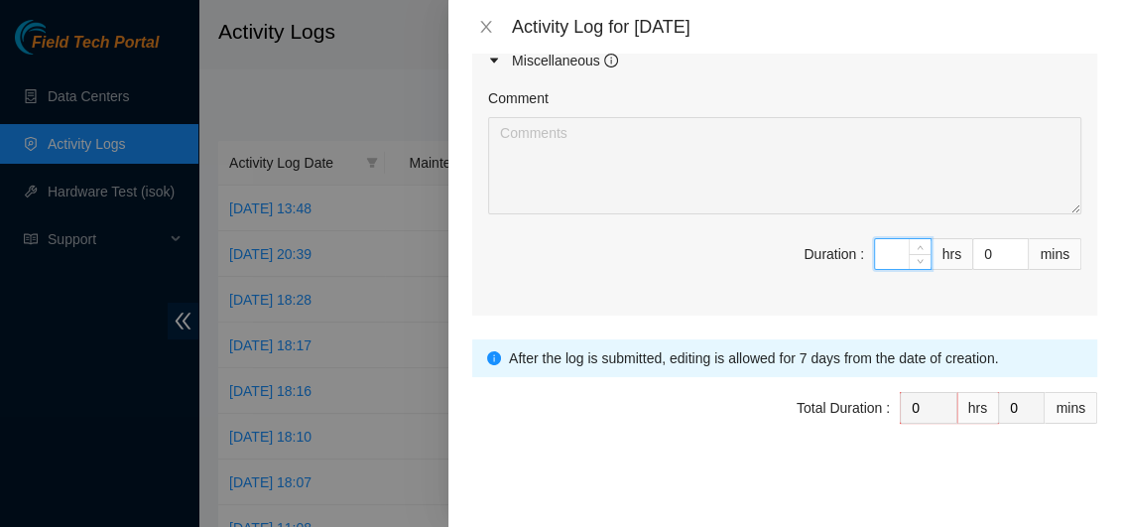
type input "5"
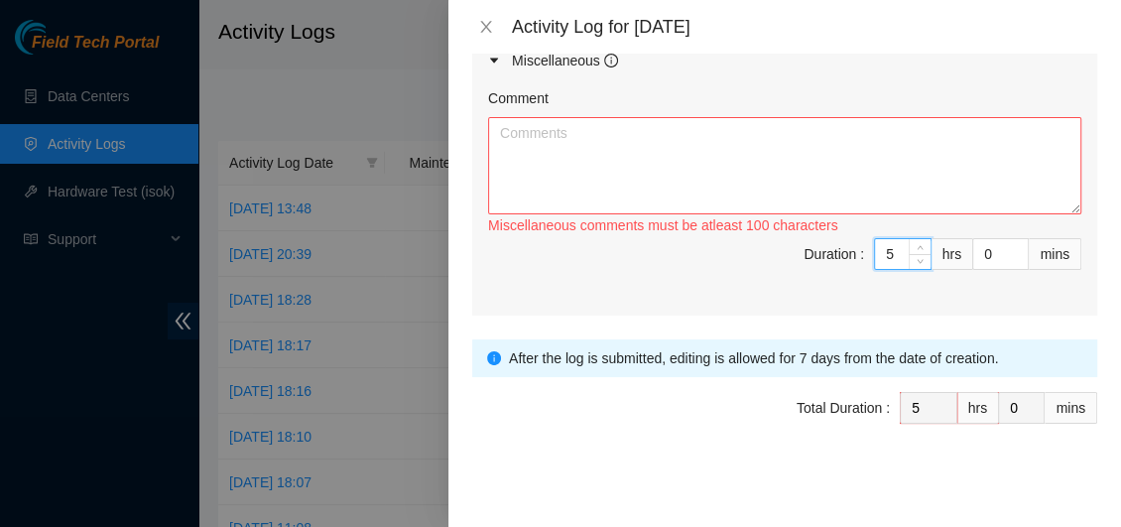
type input "5"
click at [507, 137] on textarea "Comment" at bounding box center [784, 165] width 593 height 97
click at [547, 130] on textarea "Sorted optics" at bounding box center [784, 165] width 593 height 97
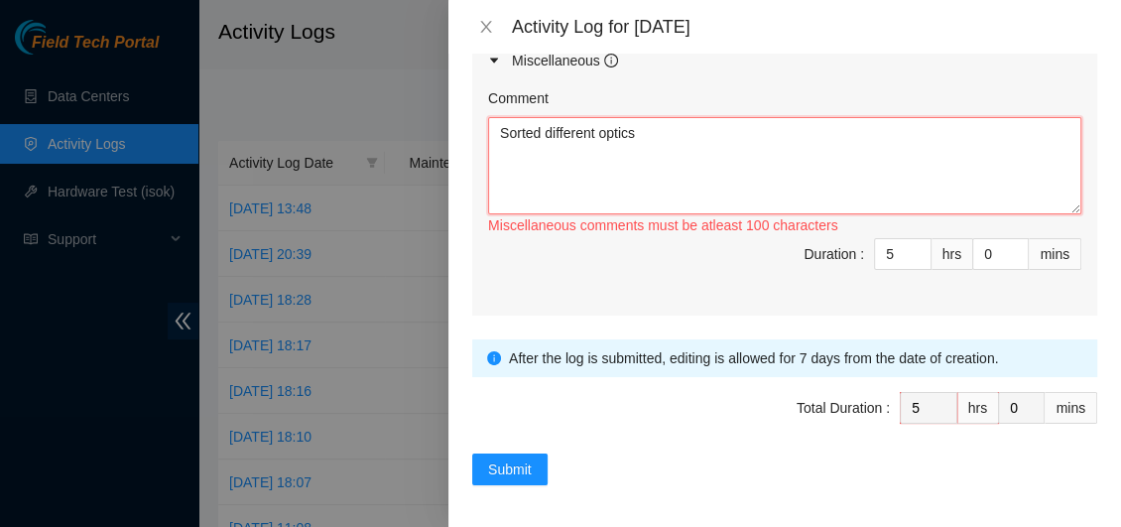
click at [653, 127] on textarea "Sorted different optics" at bounding box center [784, 165] width 593 height 97
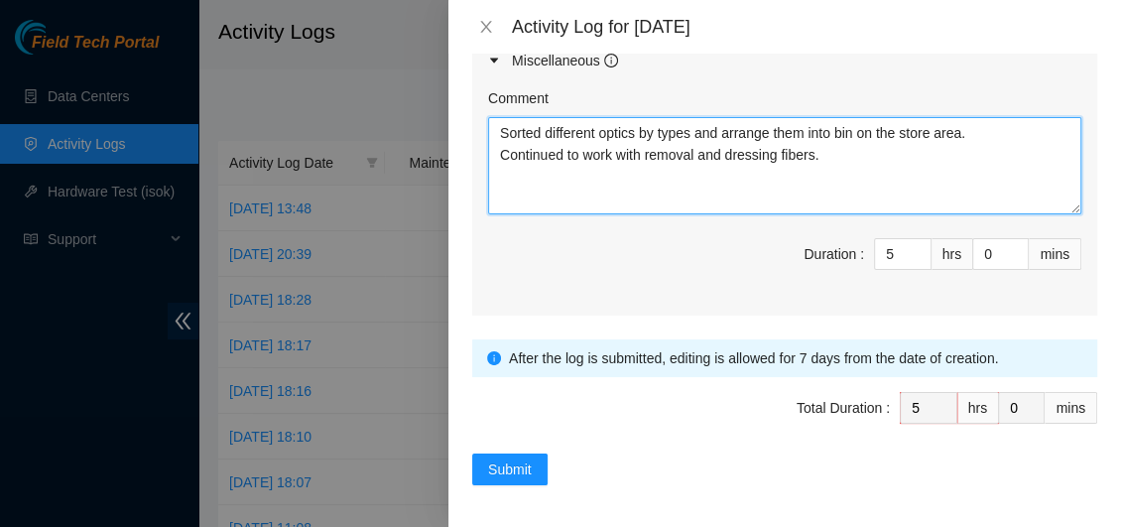
paste textarea "various types of optics and organized them into bins in the storage area. Conti…"
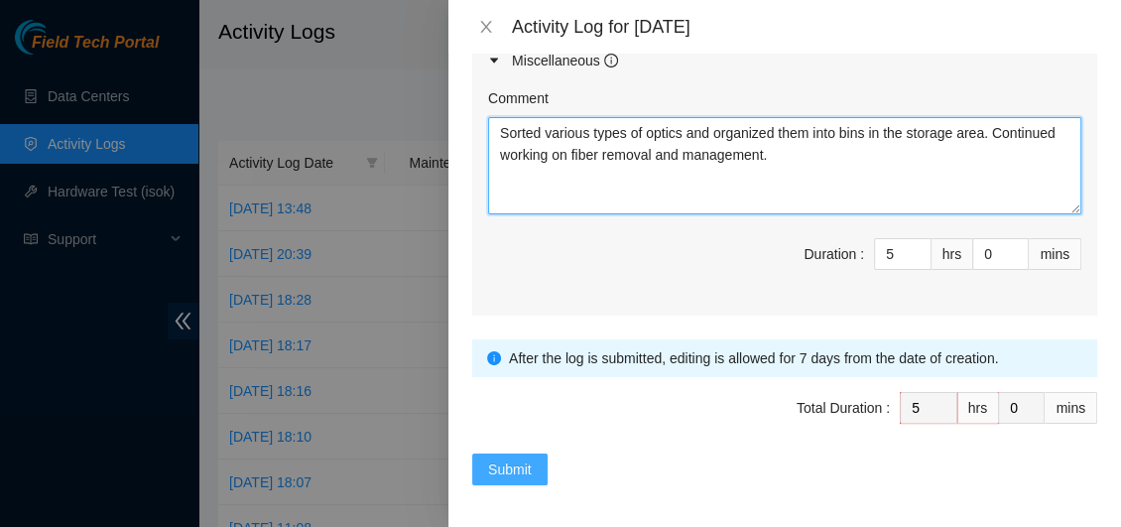
type textarea "Sorted various types of optics and organized them into bins in the storage area…"
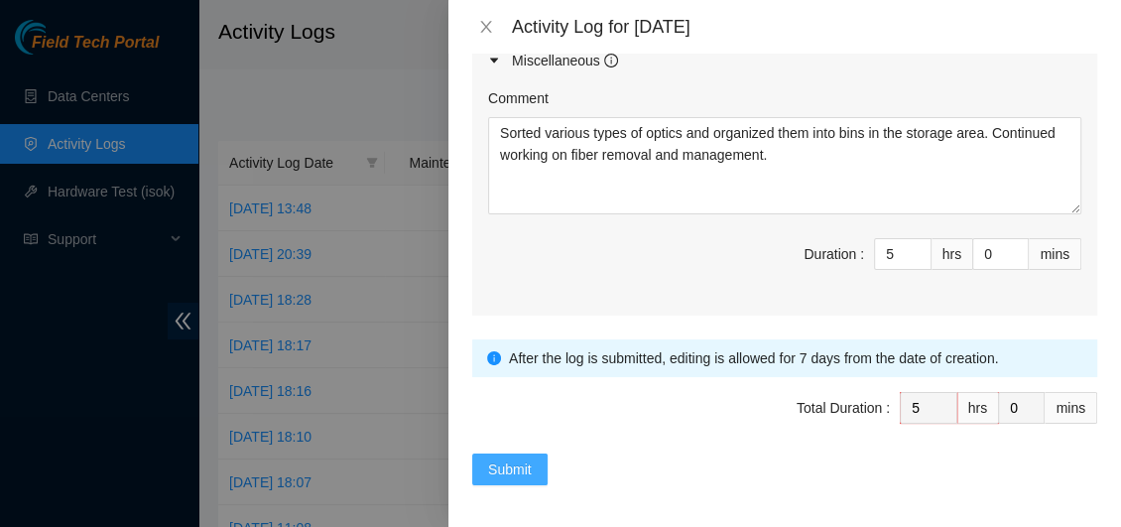
click at [504, 459] on span "Submit" at bounding box center [510, 469] width 44 height 22
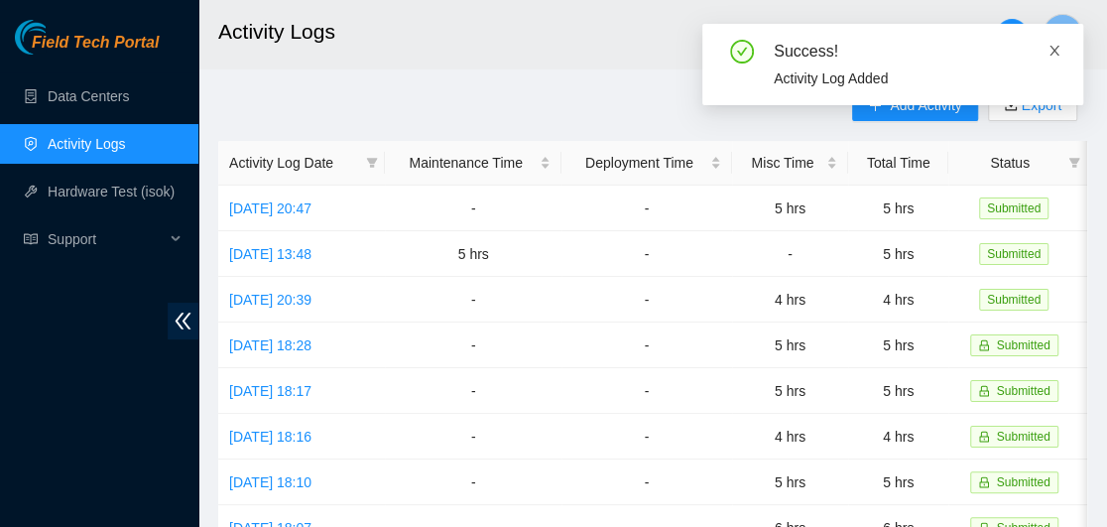
click at [1056, 56] on icon "close" at bounding box center [1055, 51] width 14 height 14
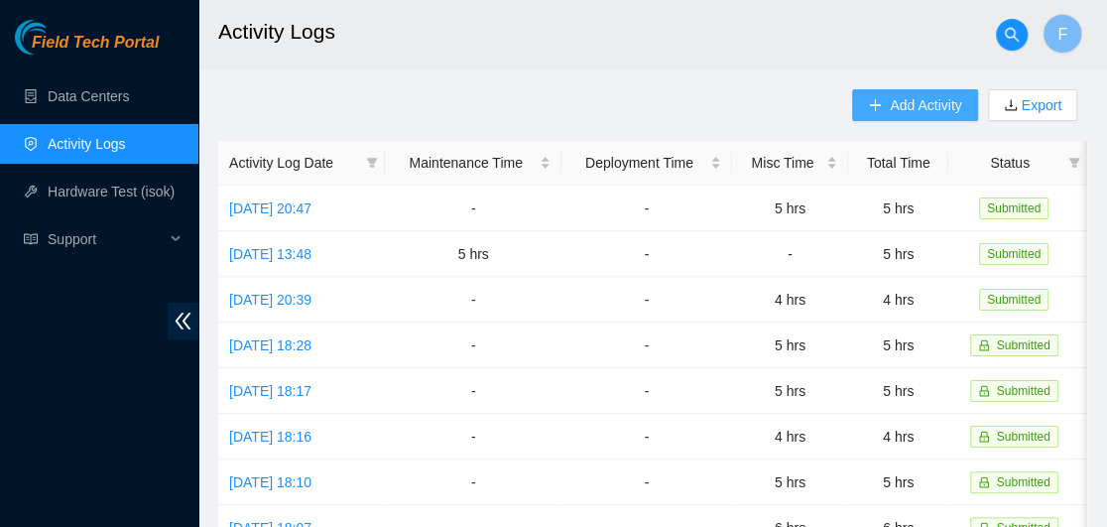
click at [923, 104] on span "Add Activity" at bounding box center [925, 105] width 71 height 22
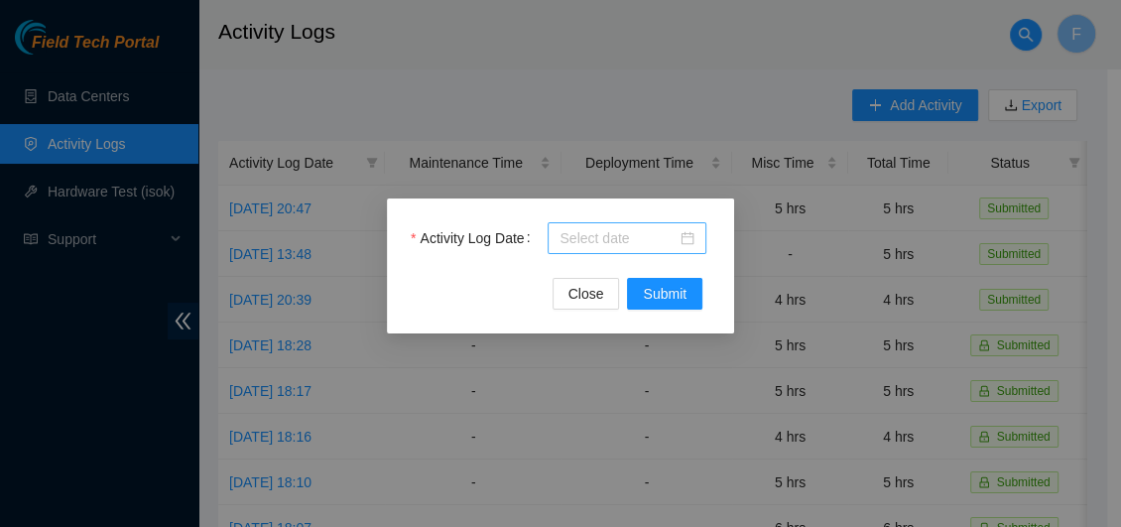
click at [692, 239] on div at bounding box center [627, 238] width 135 height 22
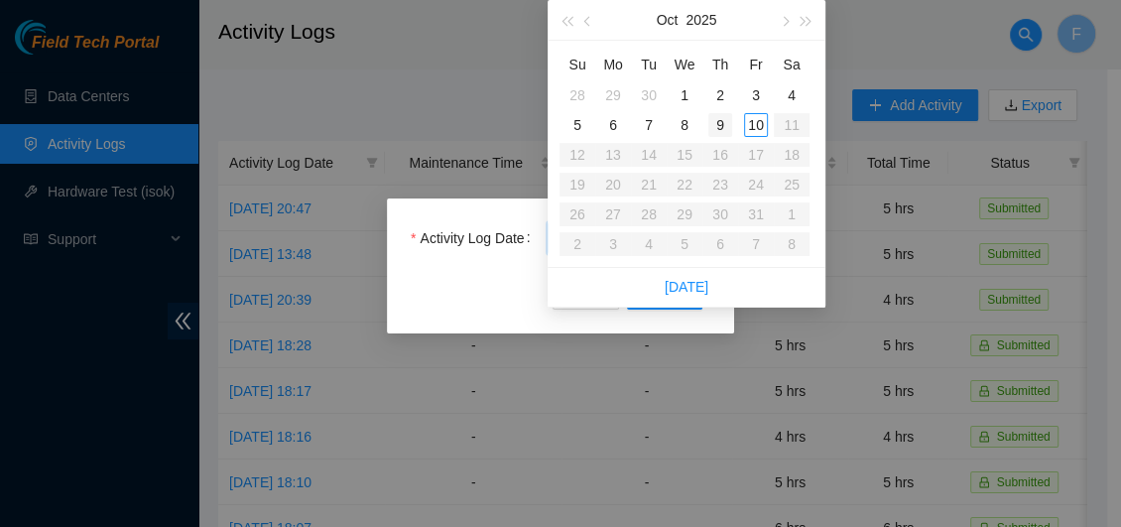
type input "2025-10-09"
click at [717, 117] on div "9" at bounding box center [720, 125] width 24 height 24
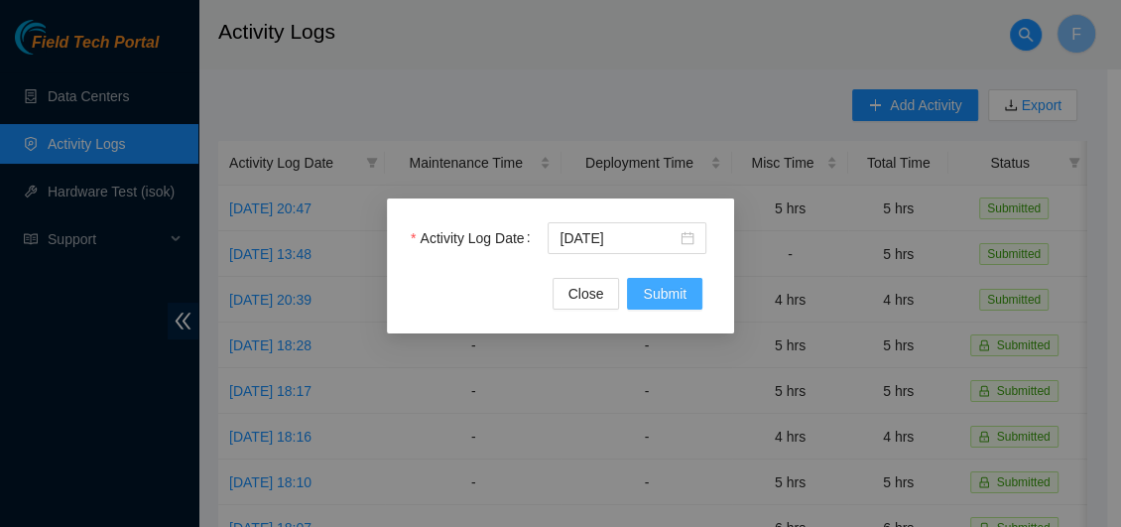
click at [653, 302] on span "Submit" at bounding box center [665, 294] width 44 height 22
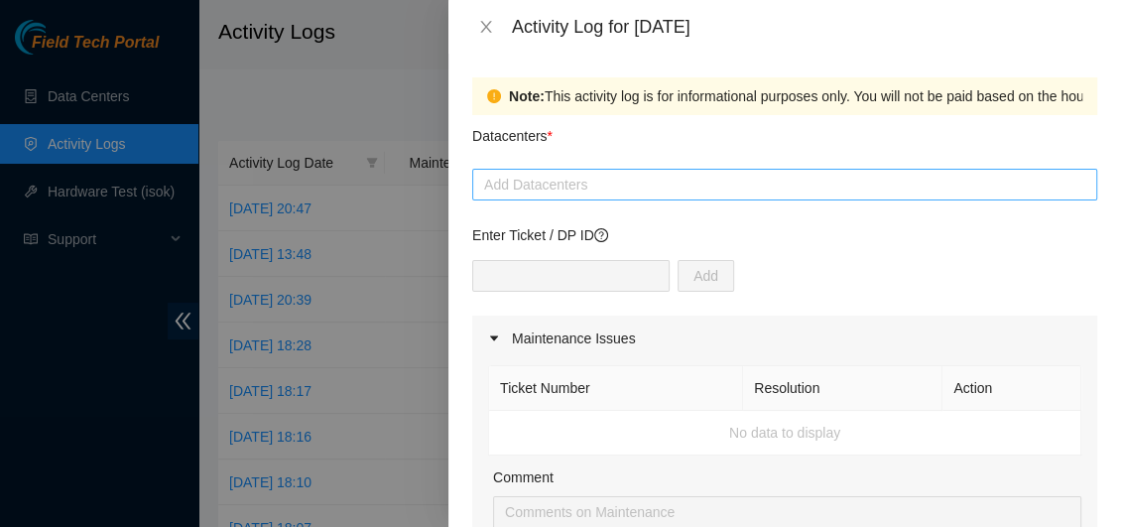
click at [624, 181] on div at bounding box center [784, 185] width 615 height 24
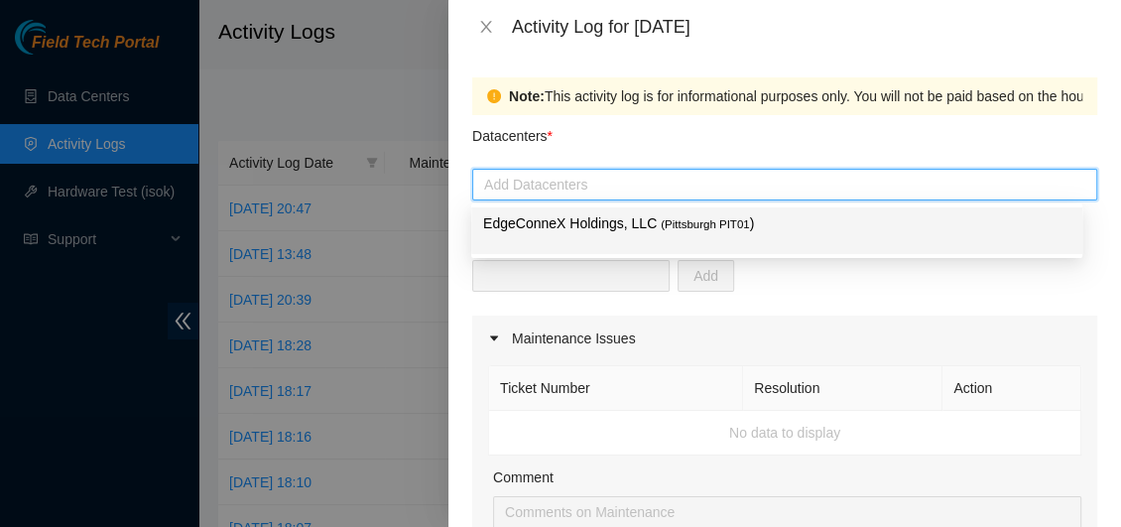
click at [614, 226] on p "EdgeConneX Holdings, LLC ( Pittsburgh PIT01 )" at bounding box center [776, 223] width 587 height 23
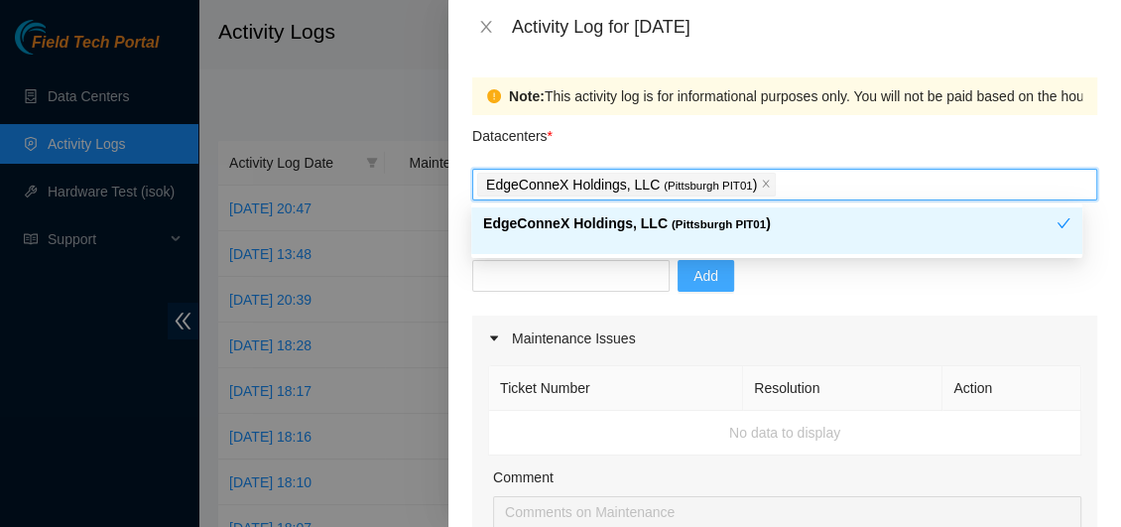
click at [694, 277] on span "Add" at bounding box center [706, 276] width 25 height 22
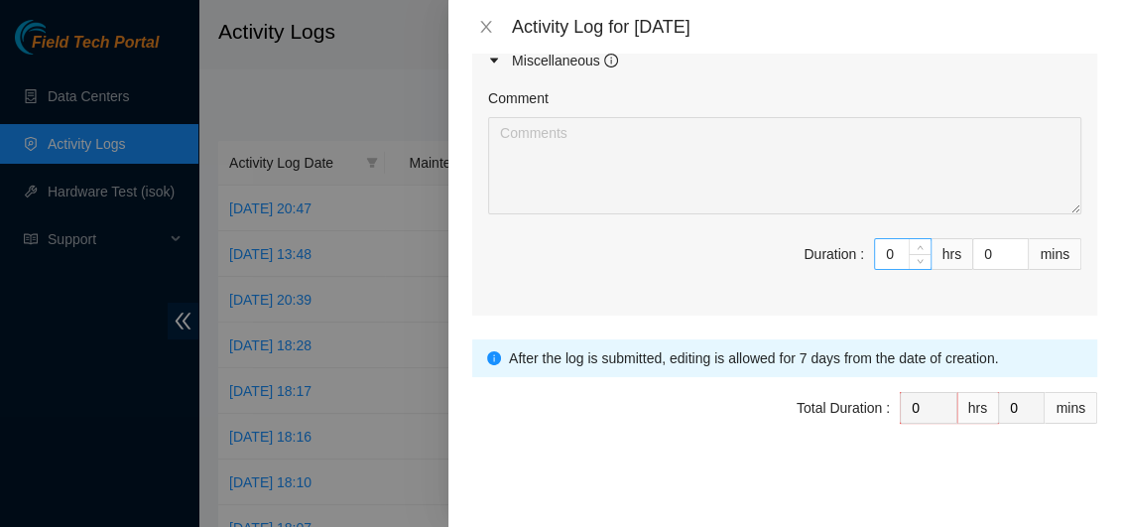
click at [889, 249] on input "0" at bounding box center [903, 254] width 56 height 30
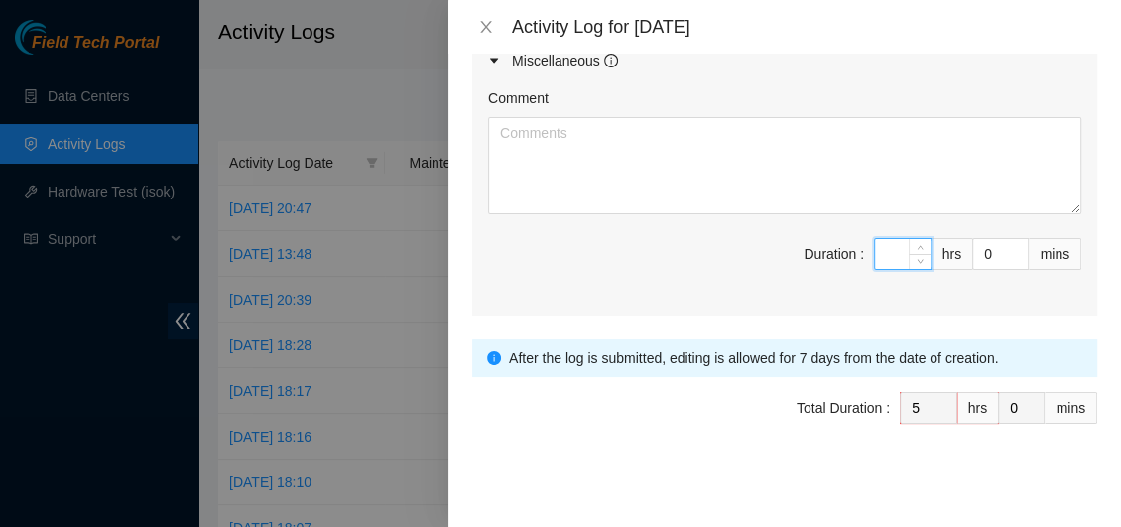
type input "5"
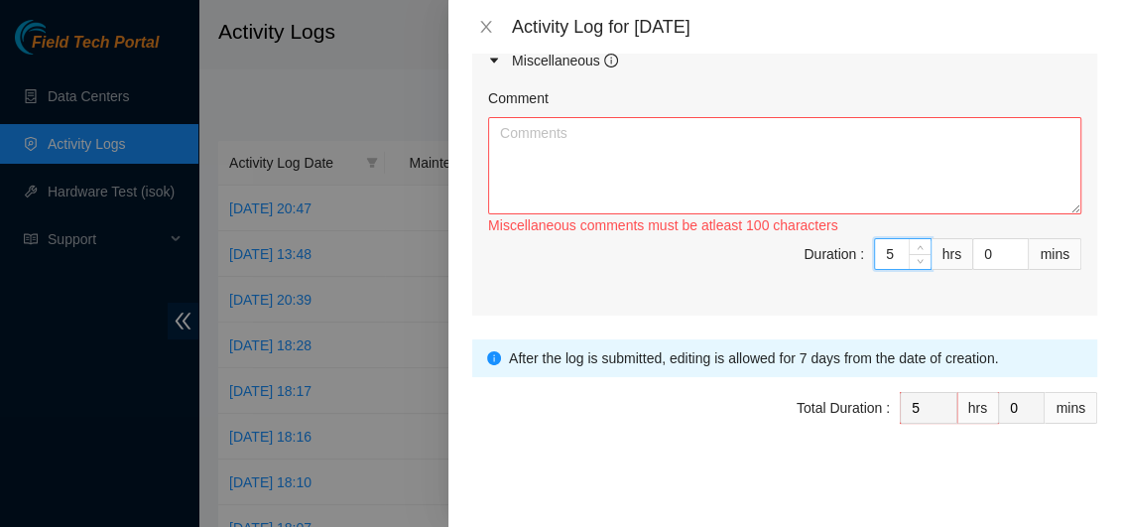
type input "5"
click at [557, 146] on textarea "Comment" at bounding box center [784, 165] width 593 height 97
paste textarea "Sorted various types of optics and organized them into bins in the storage area…"
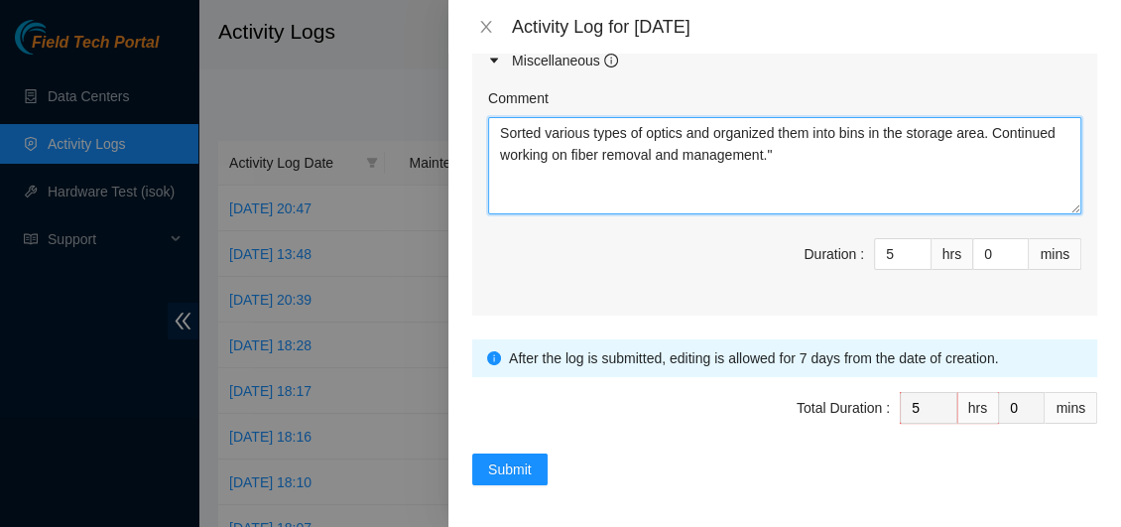
click at [680, 132] on textarea "Sorted various types of optics and organized them into bins in the storage area…" at bounding box center [784, 165] width 593 height 97
click at [945, 162] on textarea "Sorted various types of fibers 2, 3.5.5, 10. 15 1nd 20 and organized them into …" at bounding box center [784, 165] width 593 height 97
paste textarea ", including 2, 3.5, 5, 10, 15, and 20, and organized them into bins in the stor…"
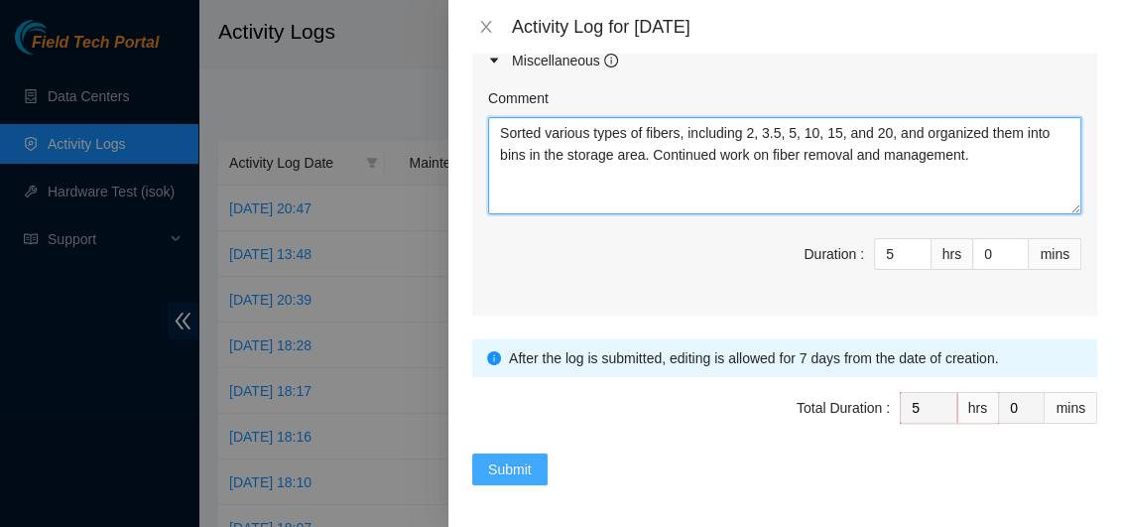
type textarea "Sorted various types of fibers, including 2, 3.5, 5, 10, 15, and 20, and organi…"
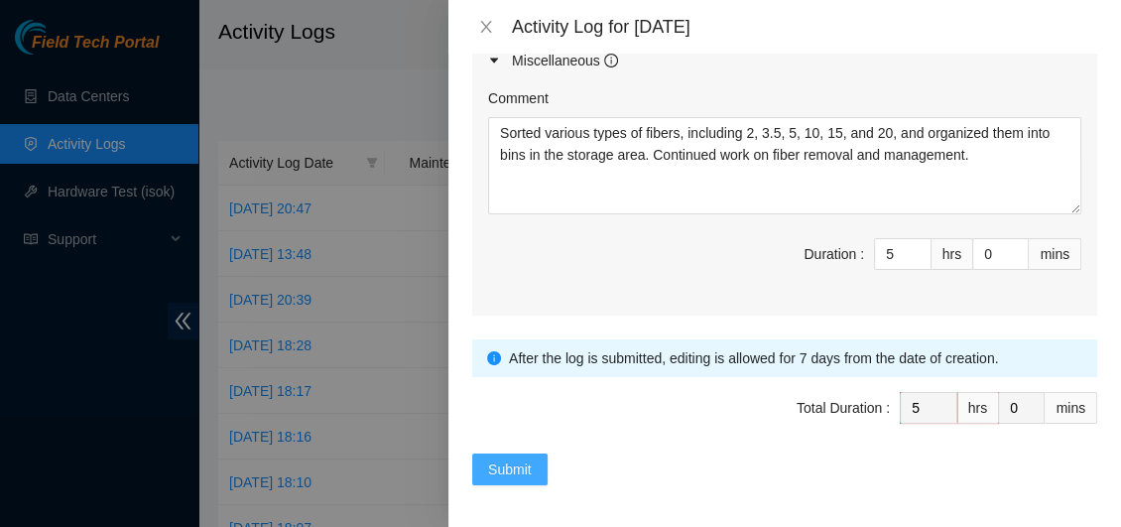
click at [509, 467] on span "Submit" at bounding box center [510, 469] width 44 height 22
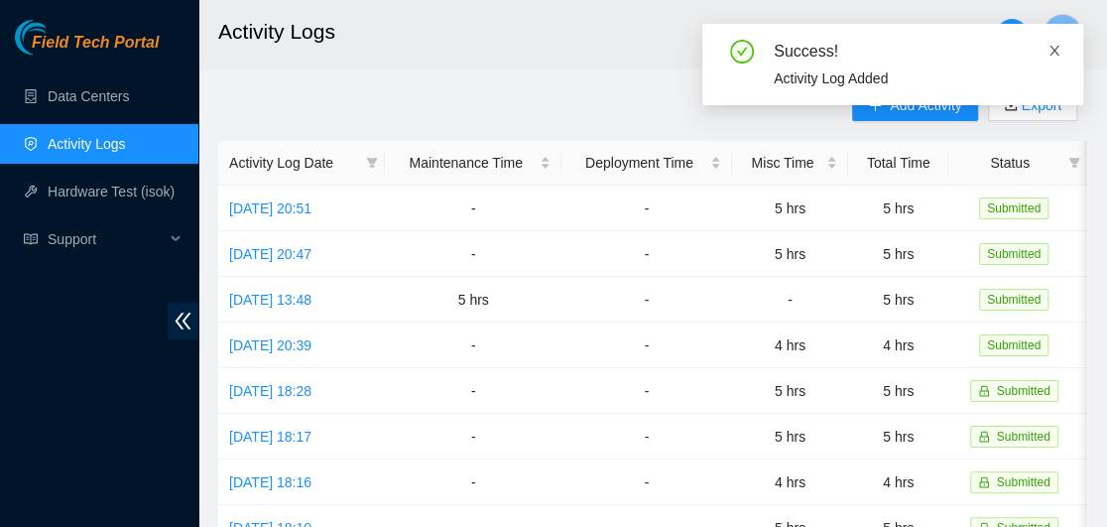
click at [1058, 44] on icon "close" at bounding box center [1055, 51] width 14 height 14
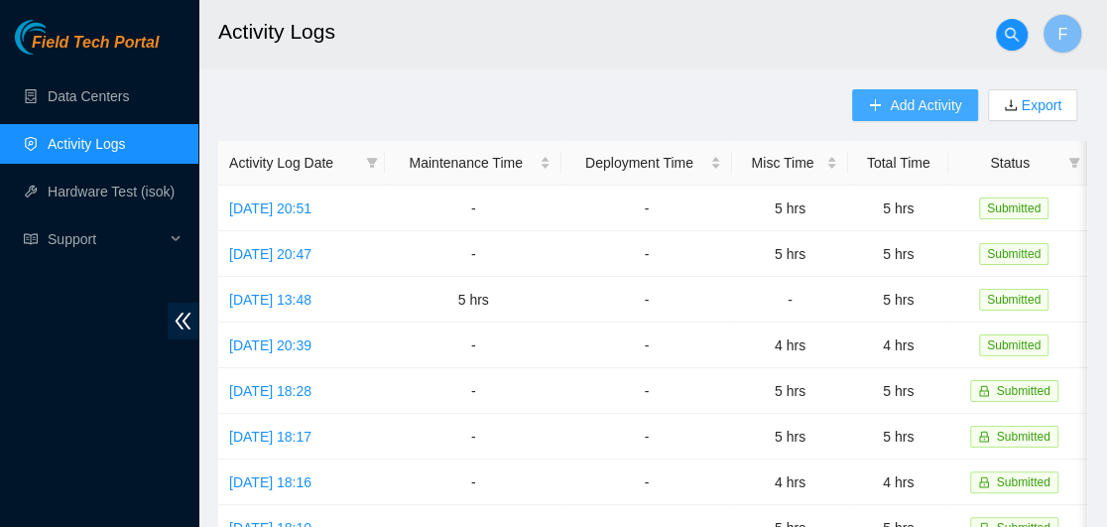
click at [946, 114] on span "Add Activity" at bounding box center [925, 105] width 71 height 22
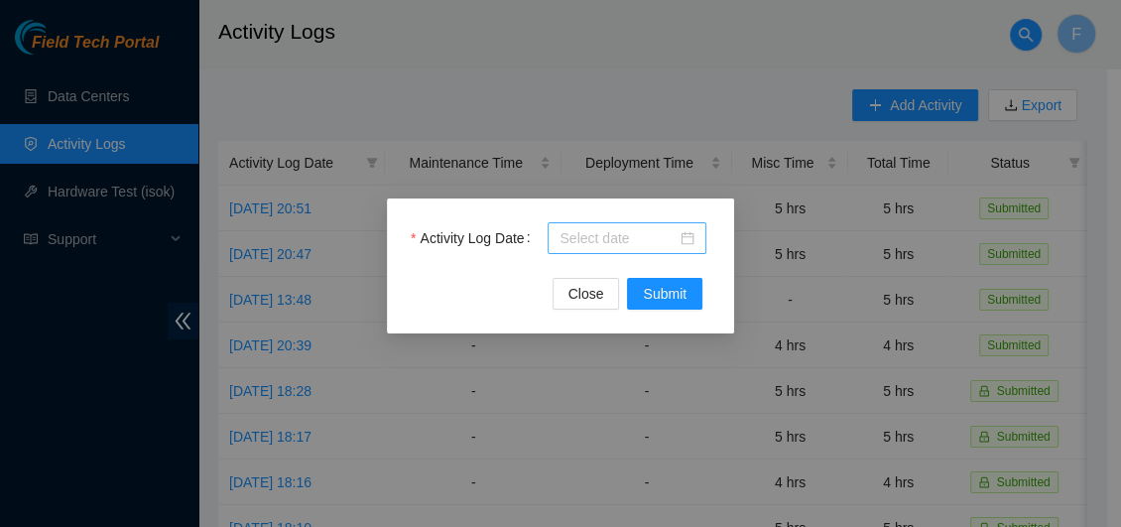
click at [690, 243] on div at bounding box center [627, 238] width 135 height 22
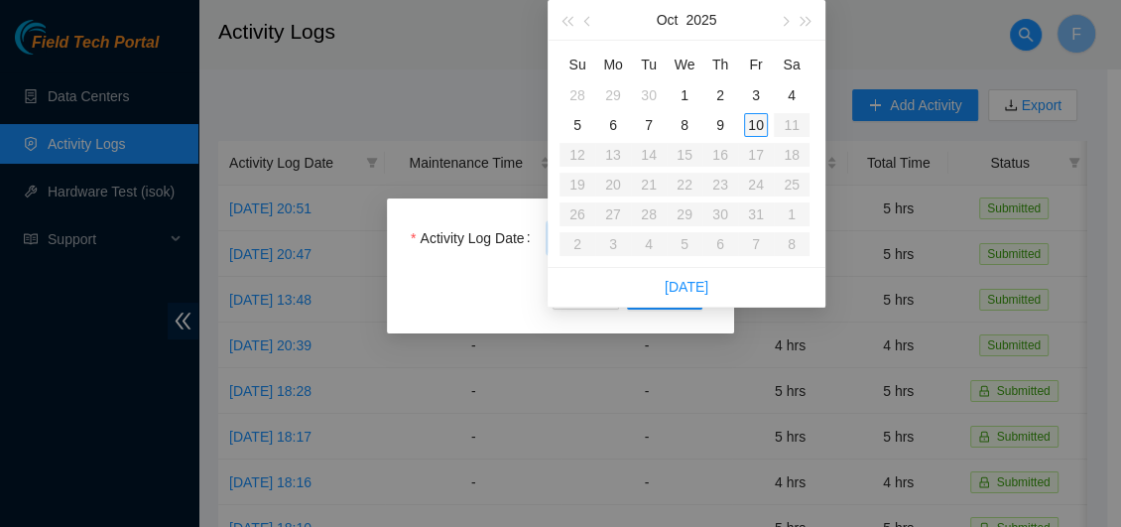
type input "2025-10-10"
click at [753, 122] on div "10" at bounding box center [756, 125] width 24 height 24
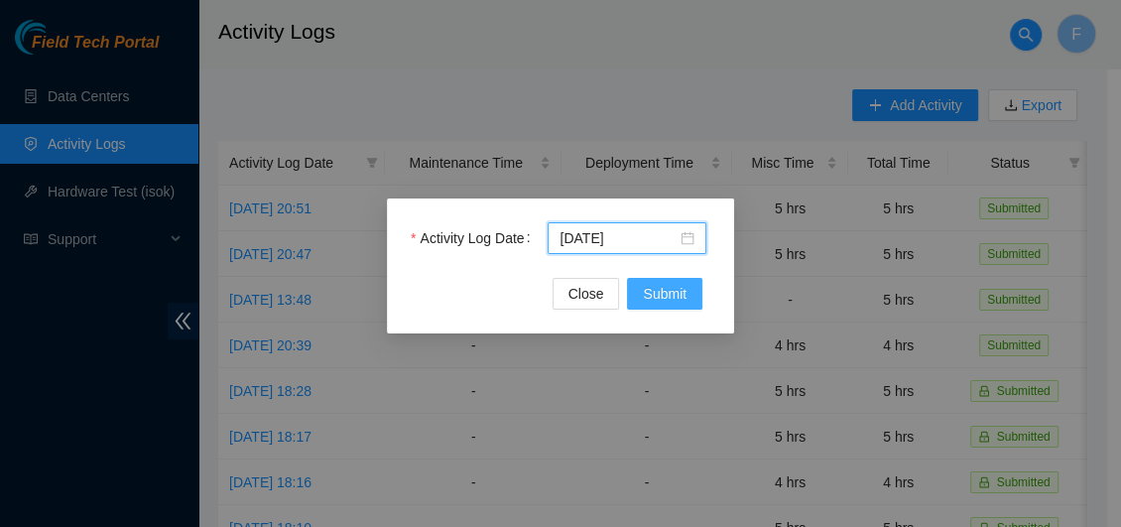
click at [658, 289] on span "Submit" at bounding box center [665, 294] width 44 height 22
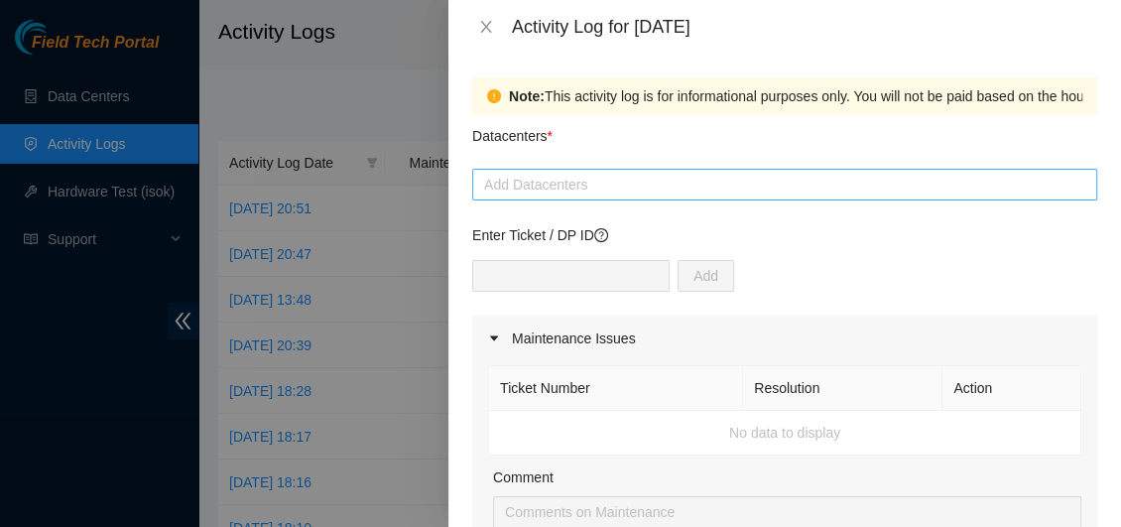
click at [583, 194] on div at bounding box center [784, 185] width 615 height 24
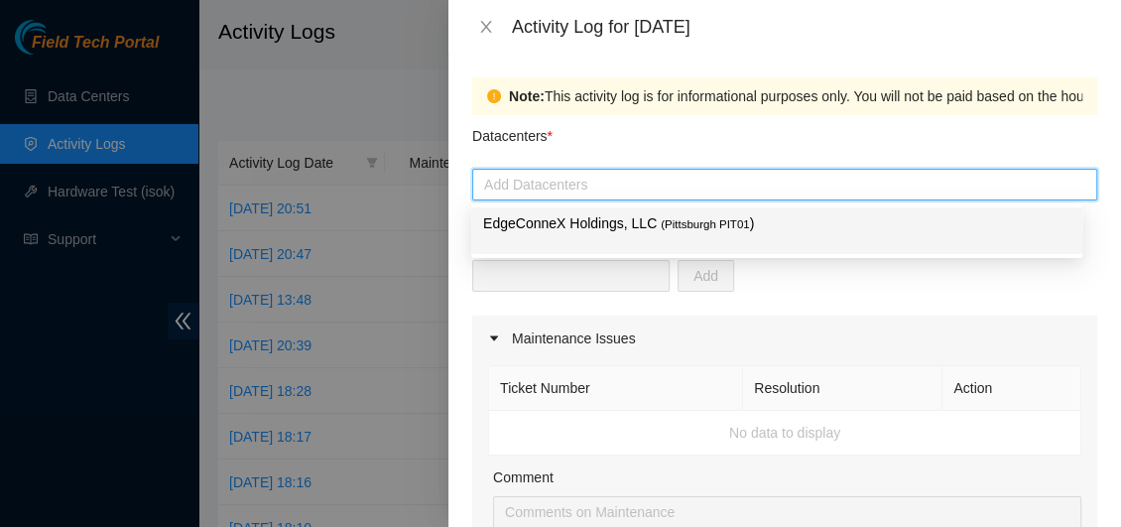
click at [583, 216] on p "EdgeConneX Holdings, LLC ( Pittsburgh PIT01 )" at bounding box center [776, 223] width 587 height 23
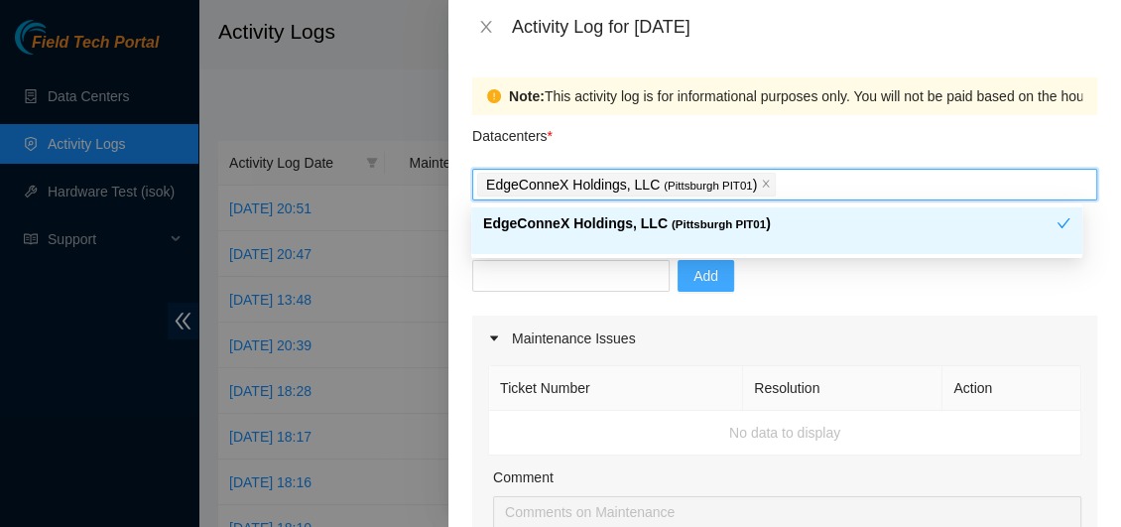
click at [694, 275] on span "Add" at bounding box center [706, 276] width 25 height 22
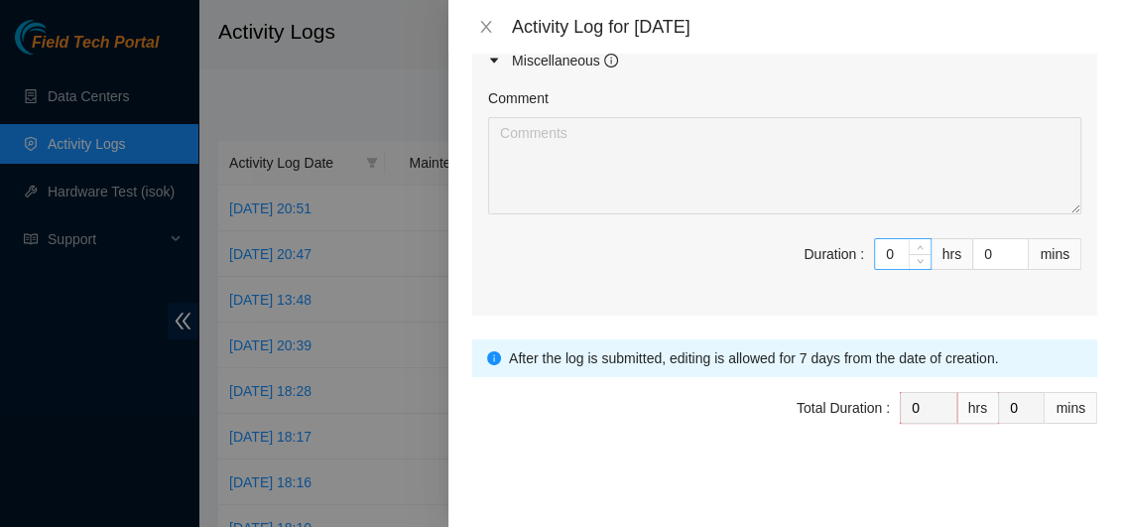
click at [885, 253] on input "0" at bounding box center [903, 254] width 56 height 30
type input "5"
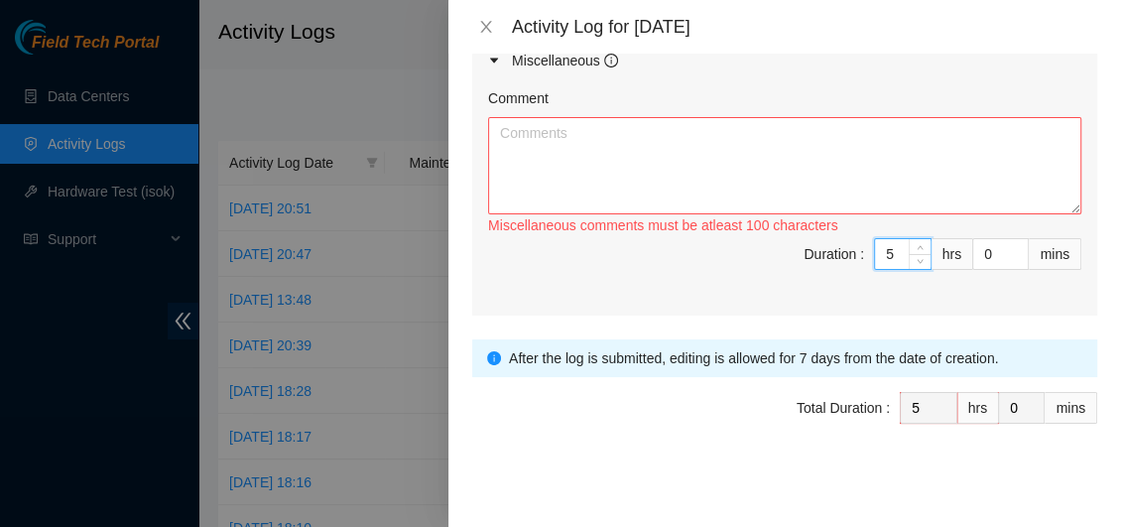
type input "5"
click at [799, 155] on textarea "Comment" at bounding box center [784, 165] width 593 height 97
paste textarea "Sorted various types of fibers, including 2, 3.5, 5, 10, 15, and 20, and organi…"
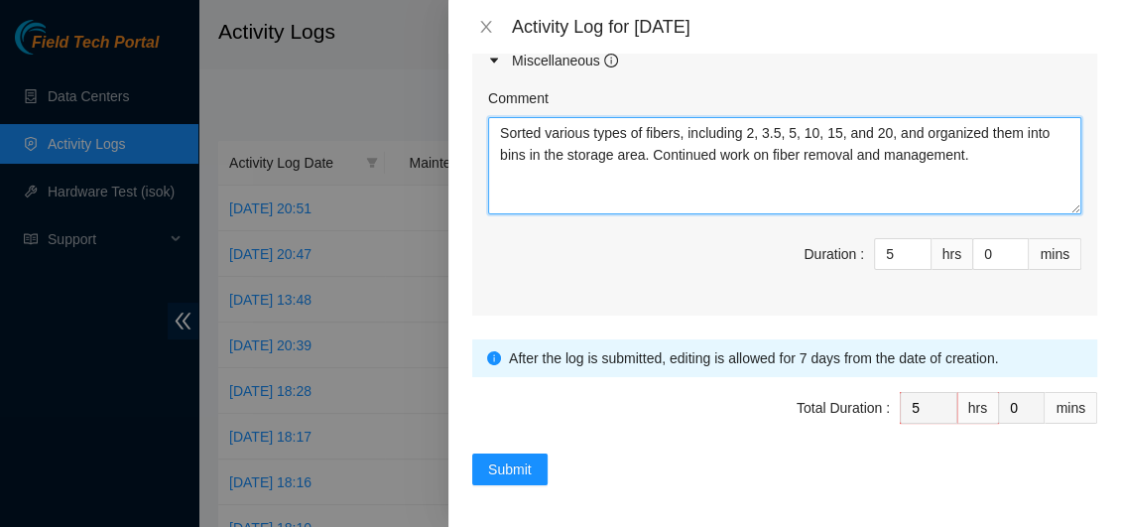
click at [680, 133] on textarea "Sorted various types of fibers, including 2, 3.5, 5, 10, 15, and 20, and organi…" at bounding box center [784, 165] width 593 height 97
click at [748, 133] on textarea "Sorted various types of Ethernet cables, including 2, 3.5, 5, 10, 15, and 20, a…" at bounding box center [784, 165] width 593 height 97
click at [745, 132] on textarea "Sorted various types of Ethernet cables, including 2, 3.5, 5, 10, 15, and 20, a…" at bounding box center [784, 165] width 593 height 97
click at [942, 158] on textarea "Sorted various types of Ethernet cables, unsed power cords organized them into …" at bounding box center [784, 165] width 593 height 97
paste textarea "and used power cords, organizing"
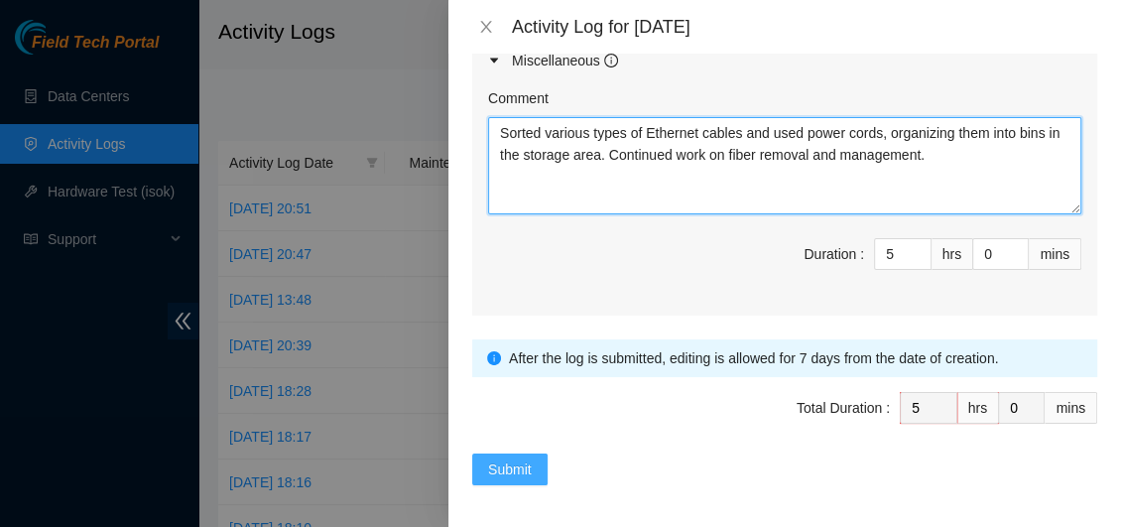
type textarea "Sorted various types of Ethernet cables and used power cords, organizing them i…"
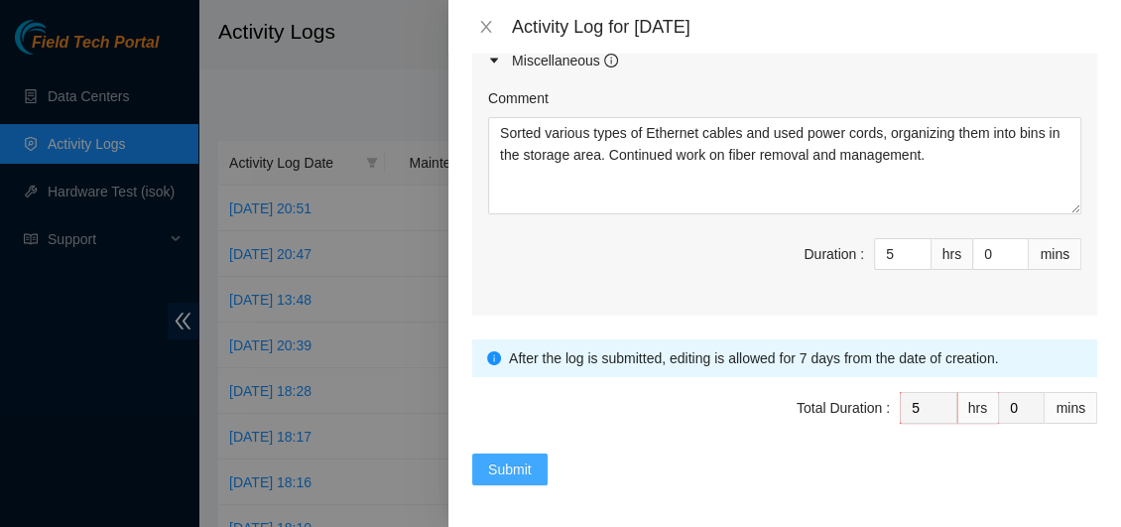
click at [508, 472] on span "Submit" at bounding box center [510, 469] width 44 height 22
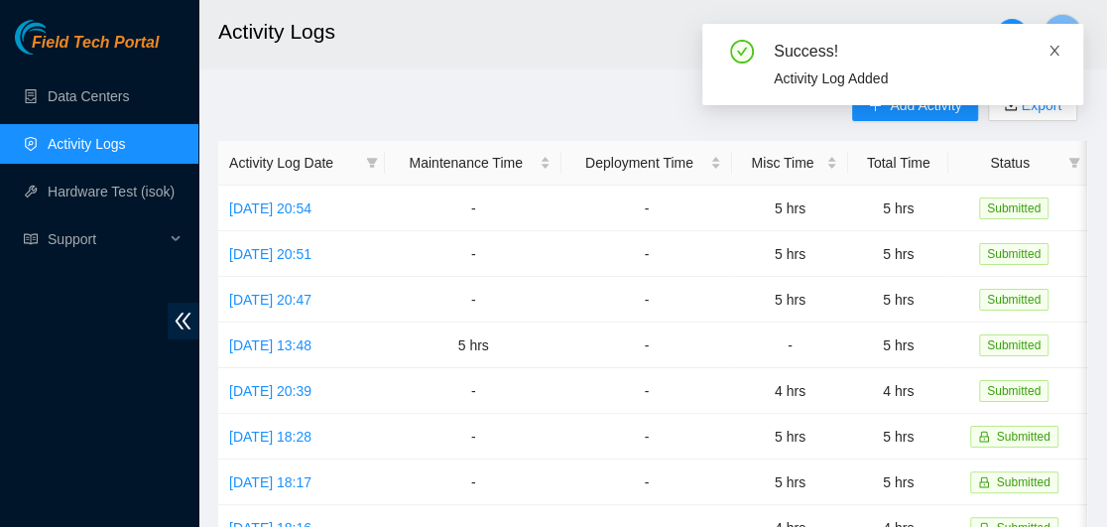
click at [1058, 50] on icon "close" at bounding box center [1055, 51] width 14 height 14
